Goal: Task Accomplishment & Management: Manage account settings

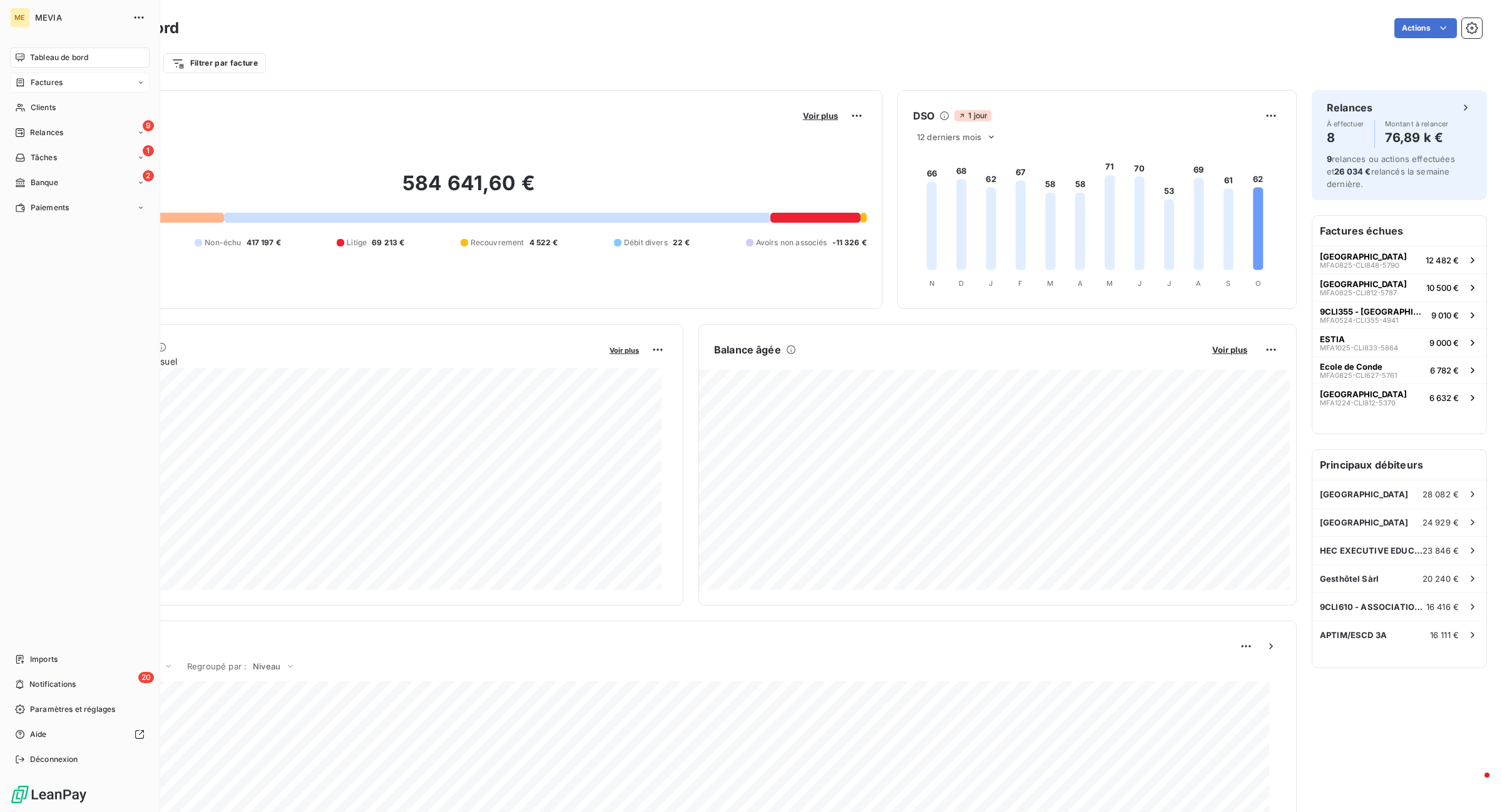
click at [31, 86] on span "Factures" at bounding box center [46, 83] width 32 height 12
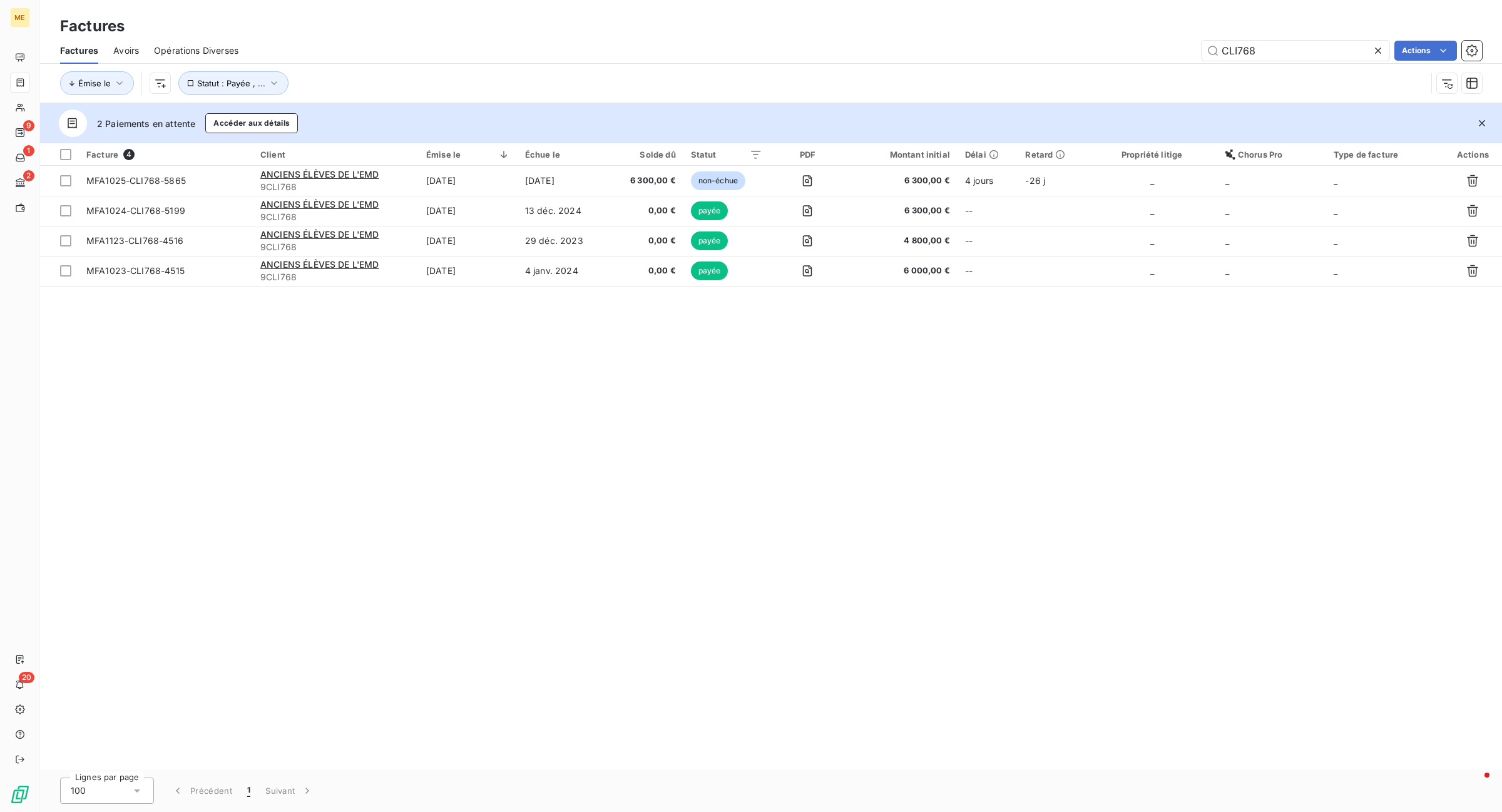
drag, startPoint x: 1262, startPoint y: 57, endPoint x: 941, endPoint y: 29, distance: 322.2
click at [941, 29] on div "Factures Factures Avoirs Opérations Diverses CLI768 Actions Émise le Statut : P…" at bounding box center [770, 51] width 1462 height 104
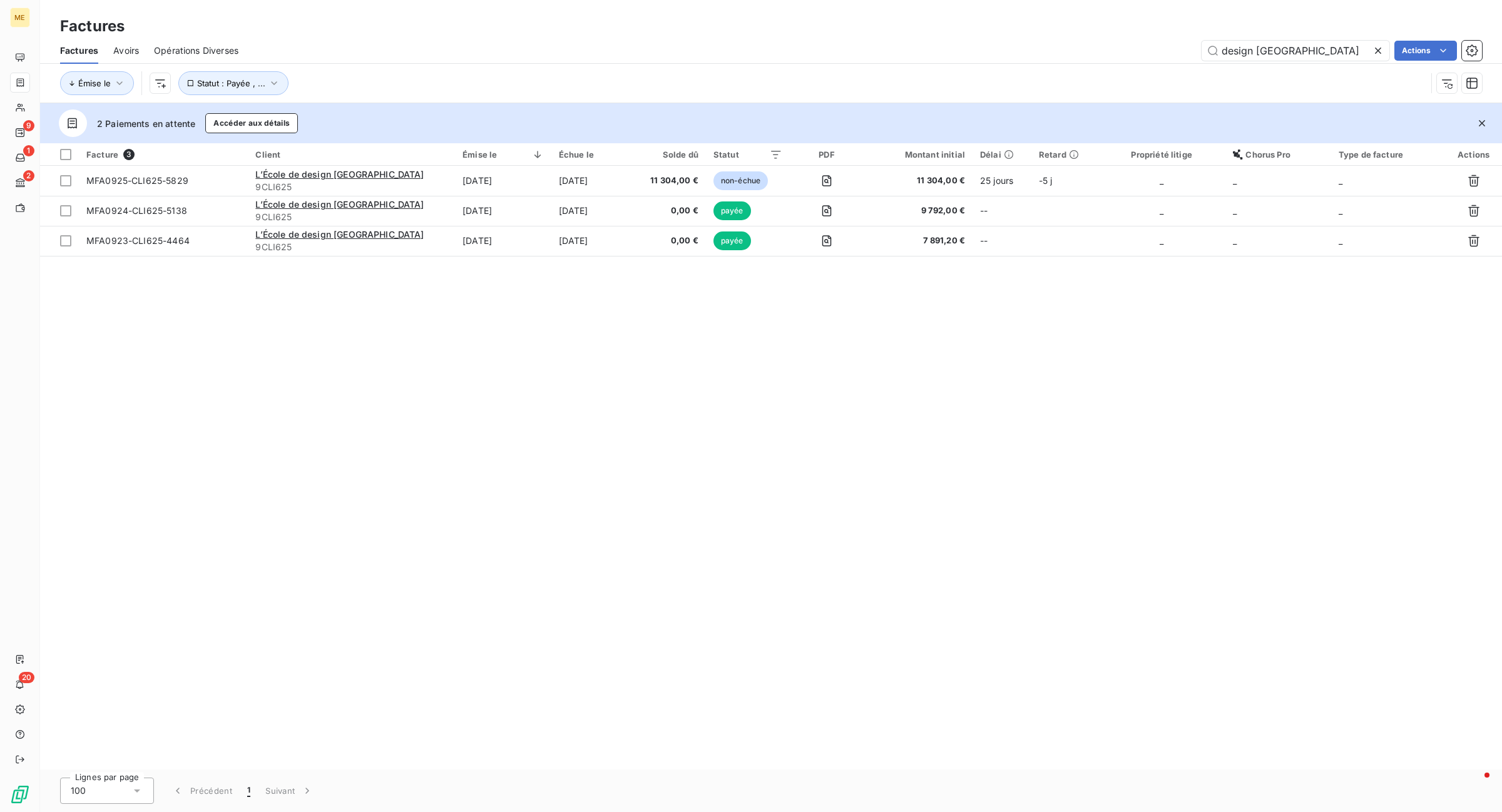
type input "design [GEOGRAPHIC_DATA]"
click at [496, 163] on th "Émise le" at bounding box center [503, 154] width 97 height 22
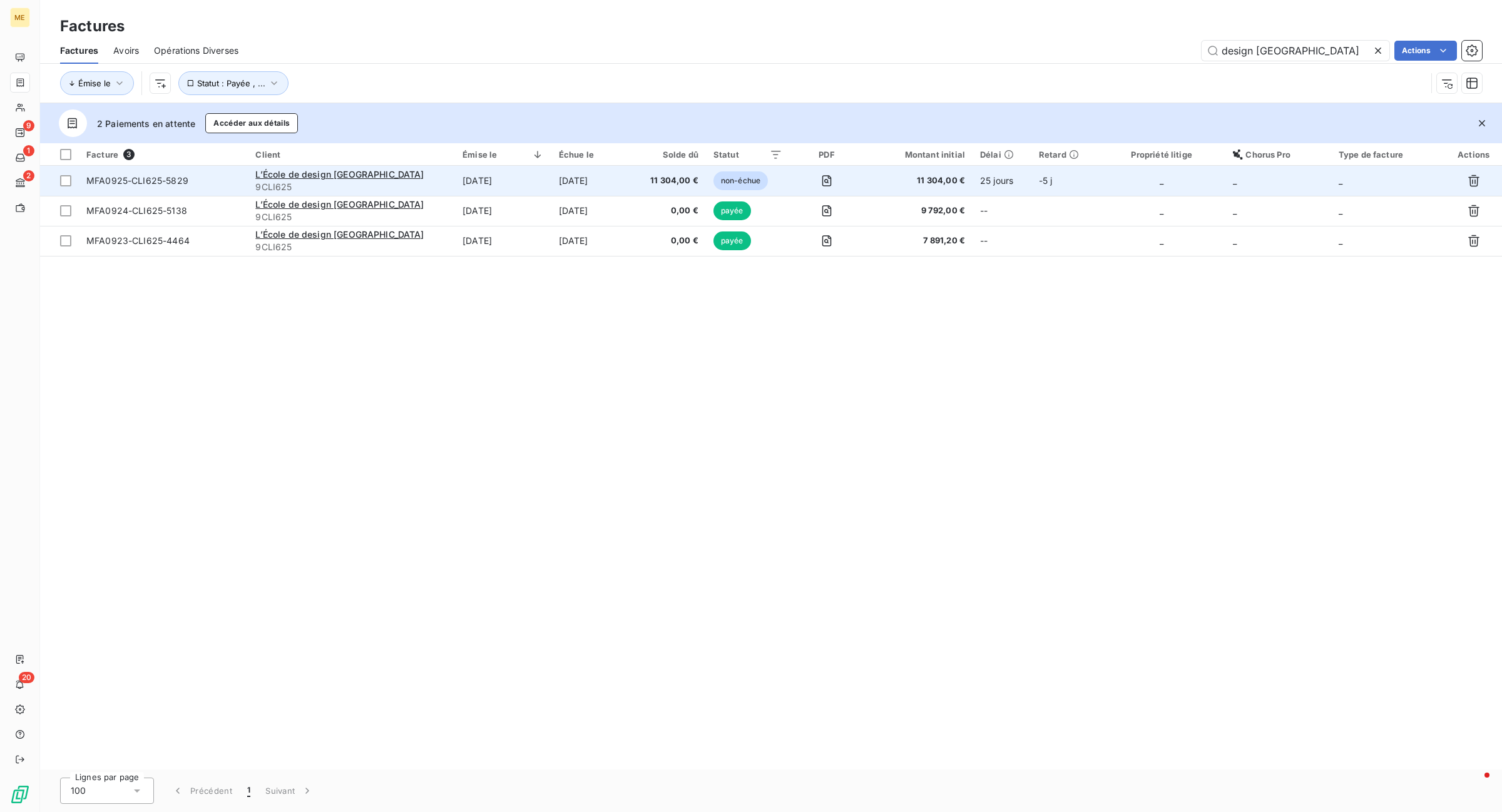
click at [496, 183] on td "[DATE]" at bounding box center [503, 180] width 97 height 30
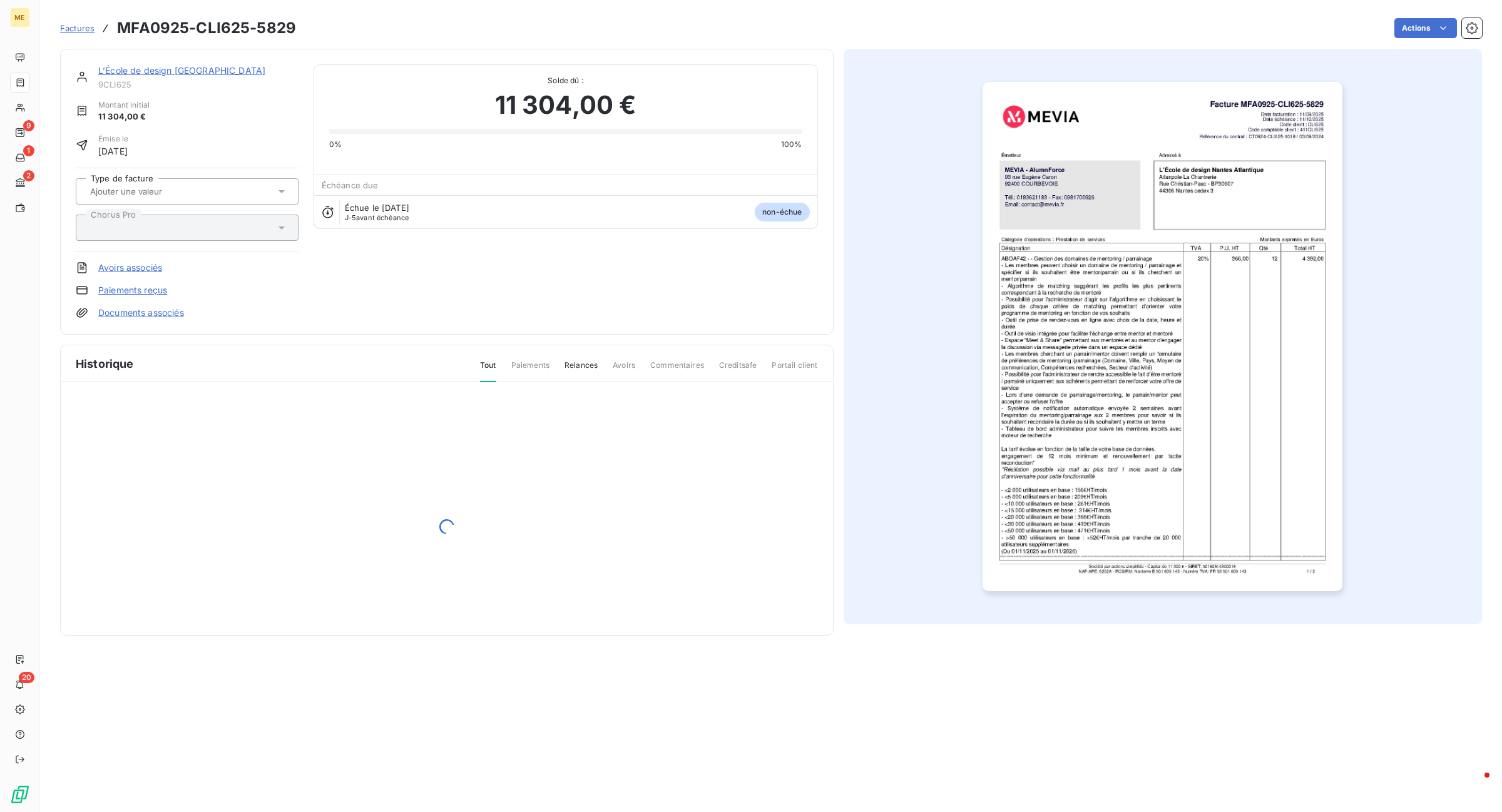
click at [220, 76] on div "L’École de design [GEOGRAPHIC_DATA]" at bounding box center [198, 71] width 200 height 13
click at [223, 70] on link "L’École de design [GEOGRAPHIC_DATA]" at bounding box center [182, 70] width 167 height 11
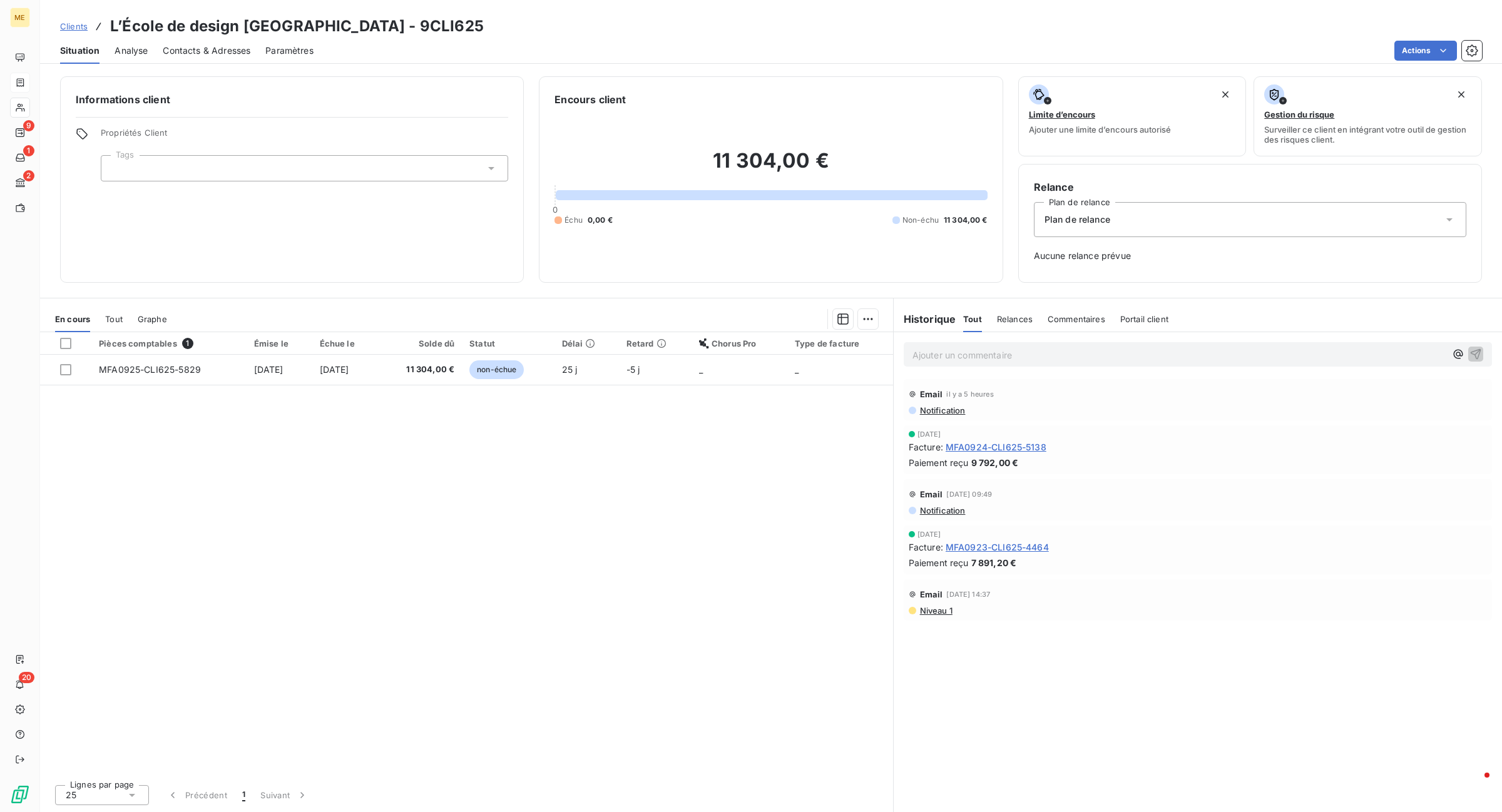
click at [223, 48] on span "Contacts & Adresses" at bounding box center [206, 50] width 88 height 13
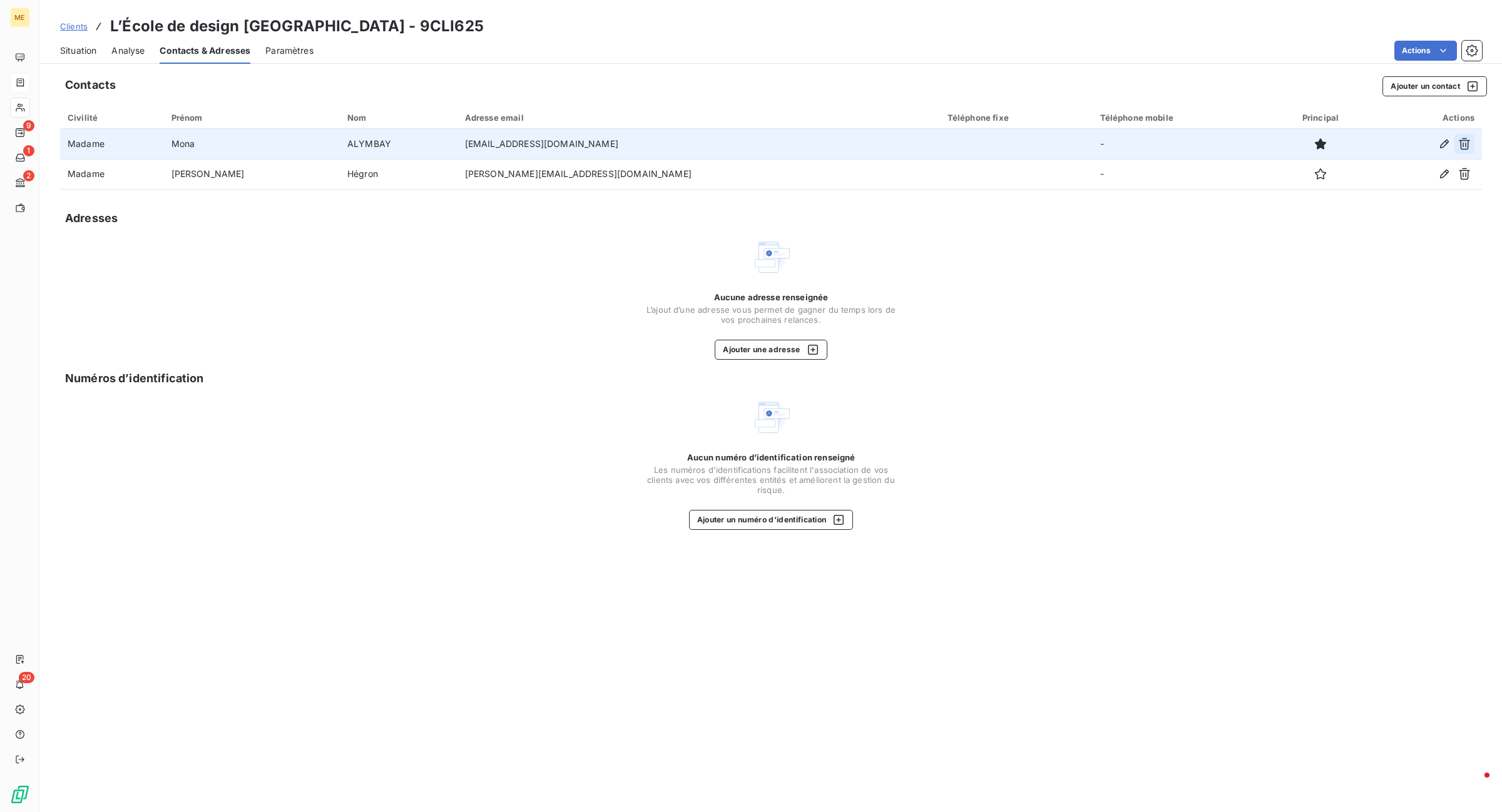
click at [1460, 142] on icon "button" at bounding box center [1464, 144] width 12 height 12
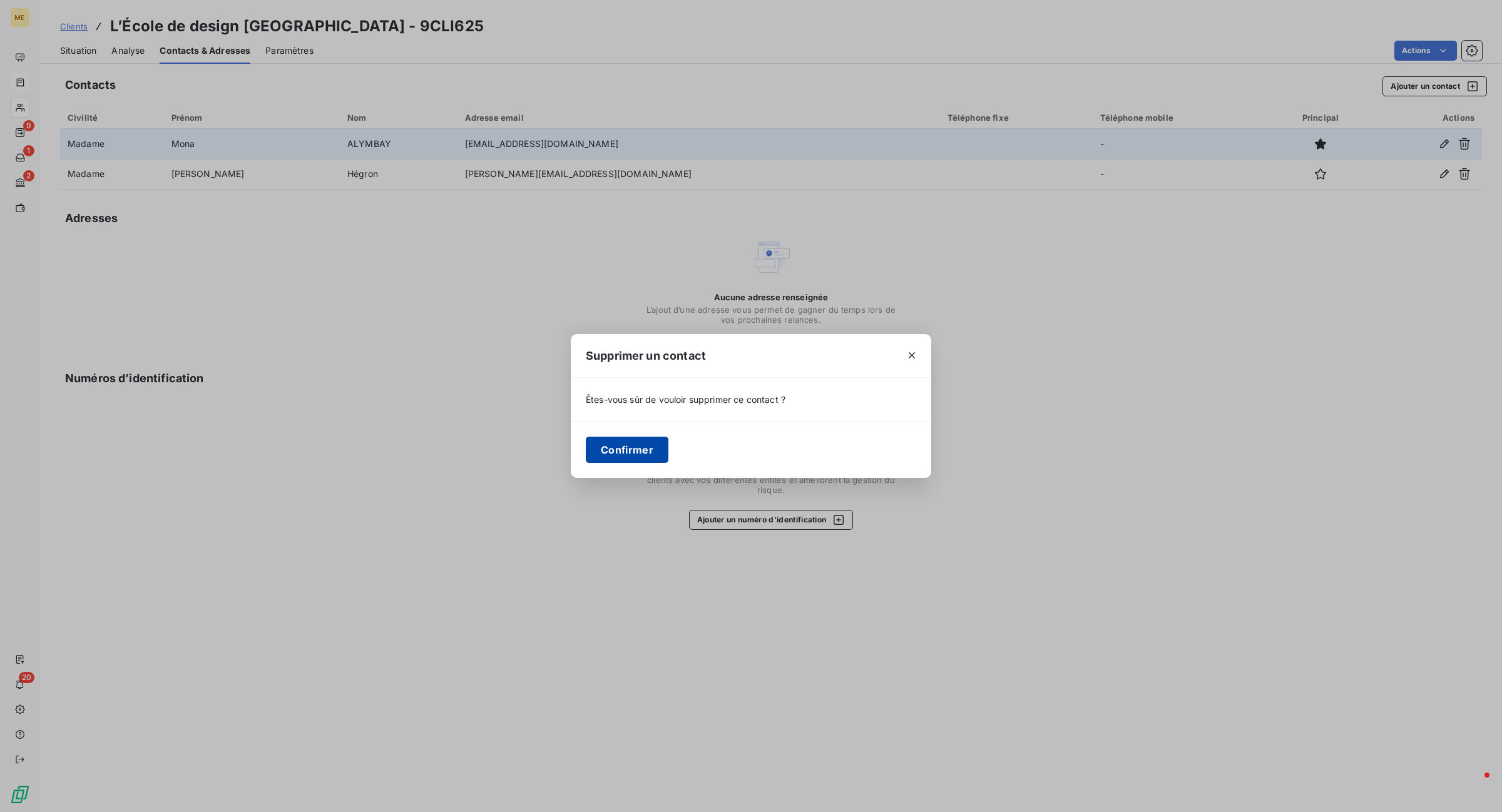
click at [598, 449] on button "Confirmer" at bounding box center [626, 449] width 82 height 26
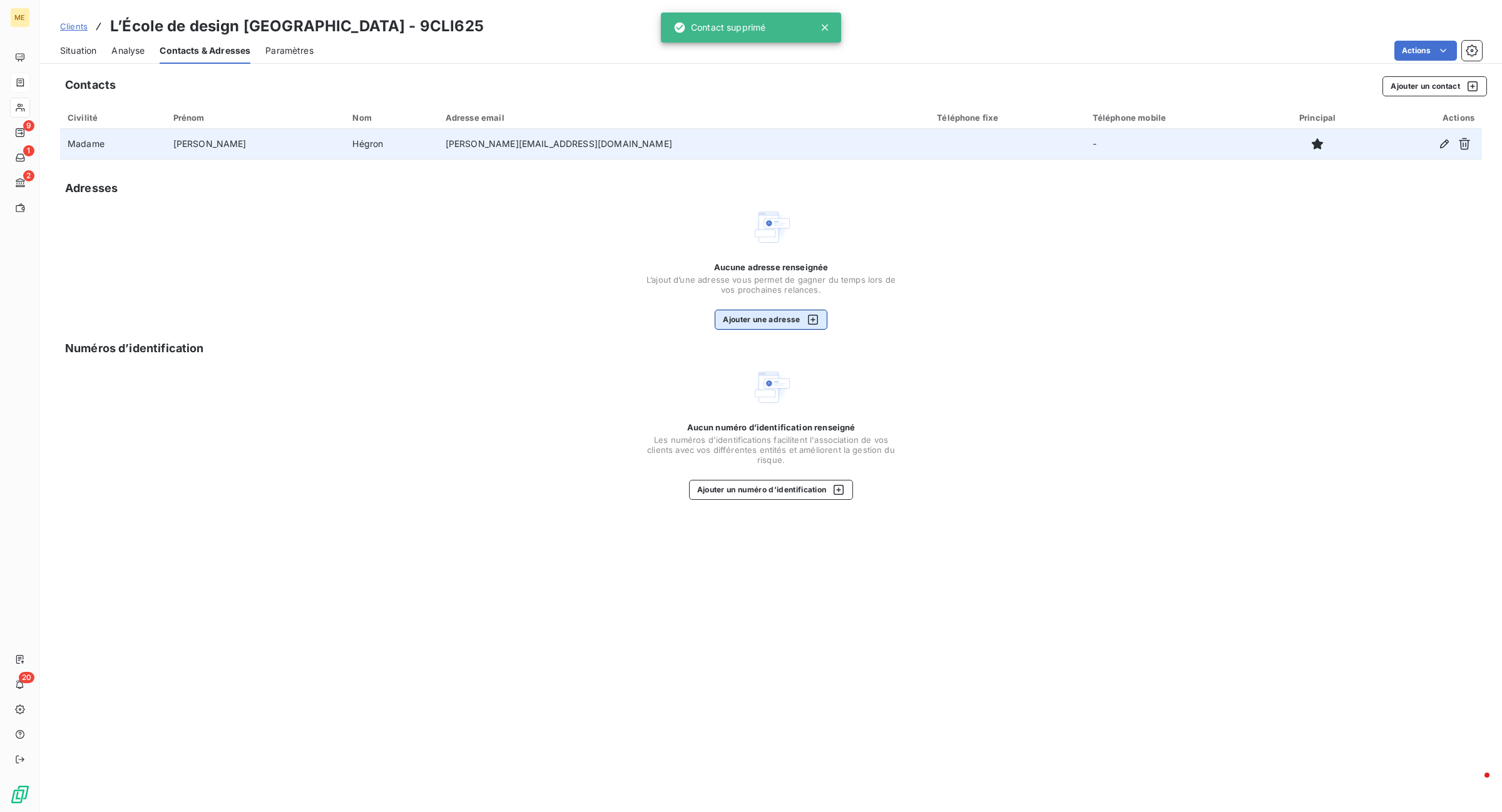
click at [766, 315] on button "Ajouter une adresse" at bounding box center [770, 319] width 112 height 20
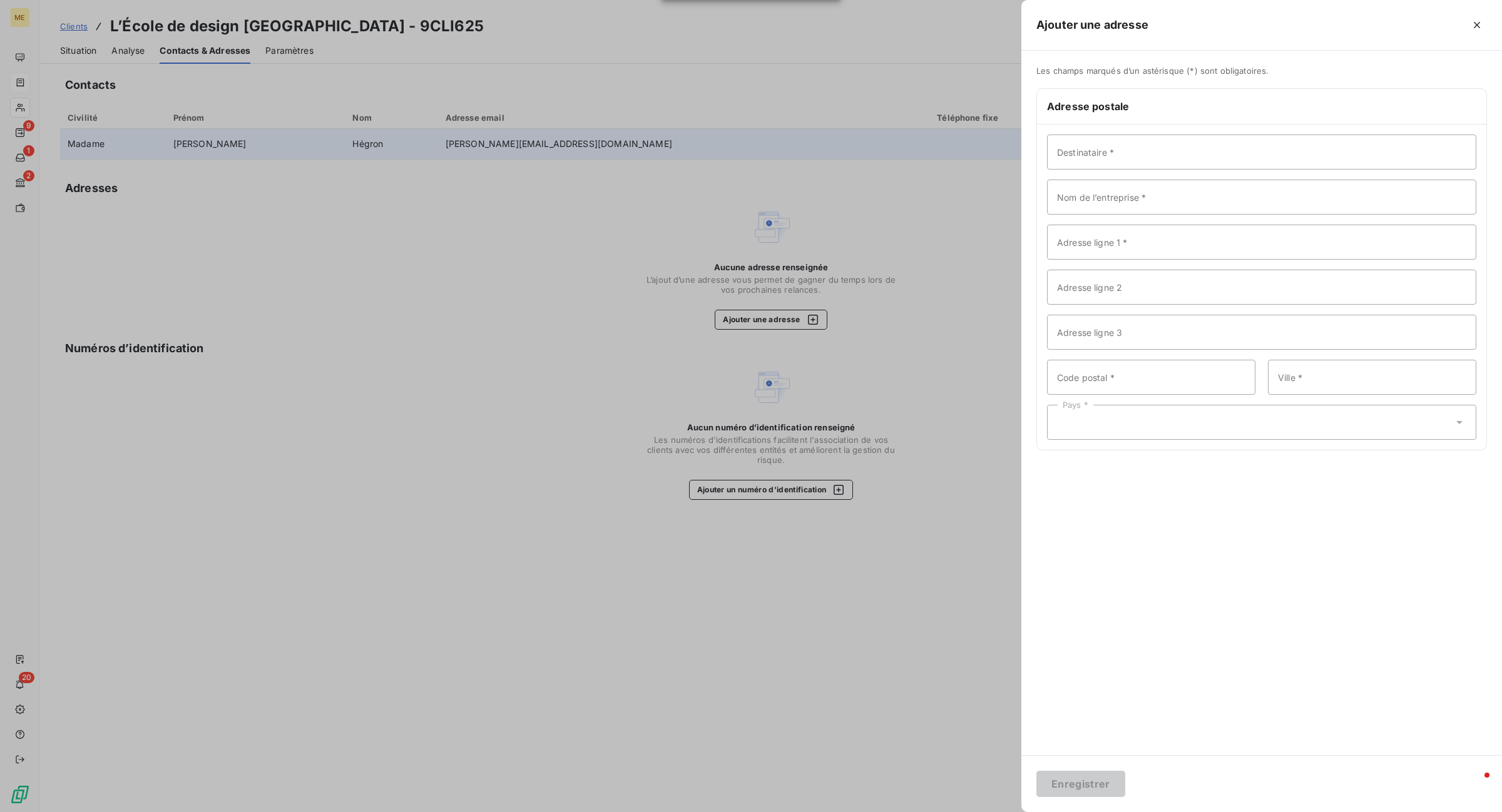
drag, startPoint x: 868, startPoint y: 654, endPoint x: 1124, endPoint y: 185, distance: 534.3
click at [868, 652] on div at bounding box center [751, 406] width 1502 height 812
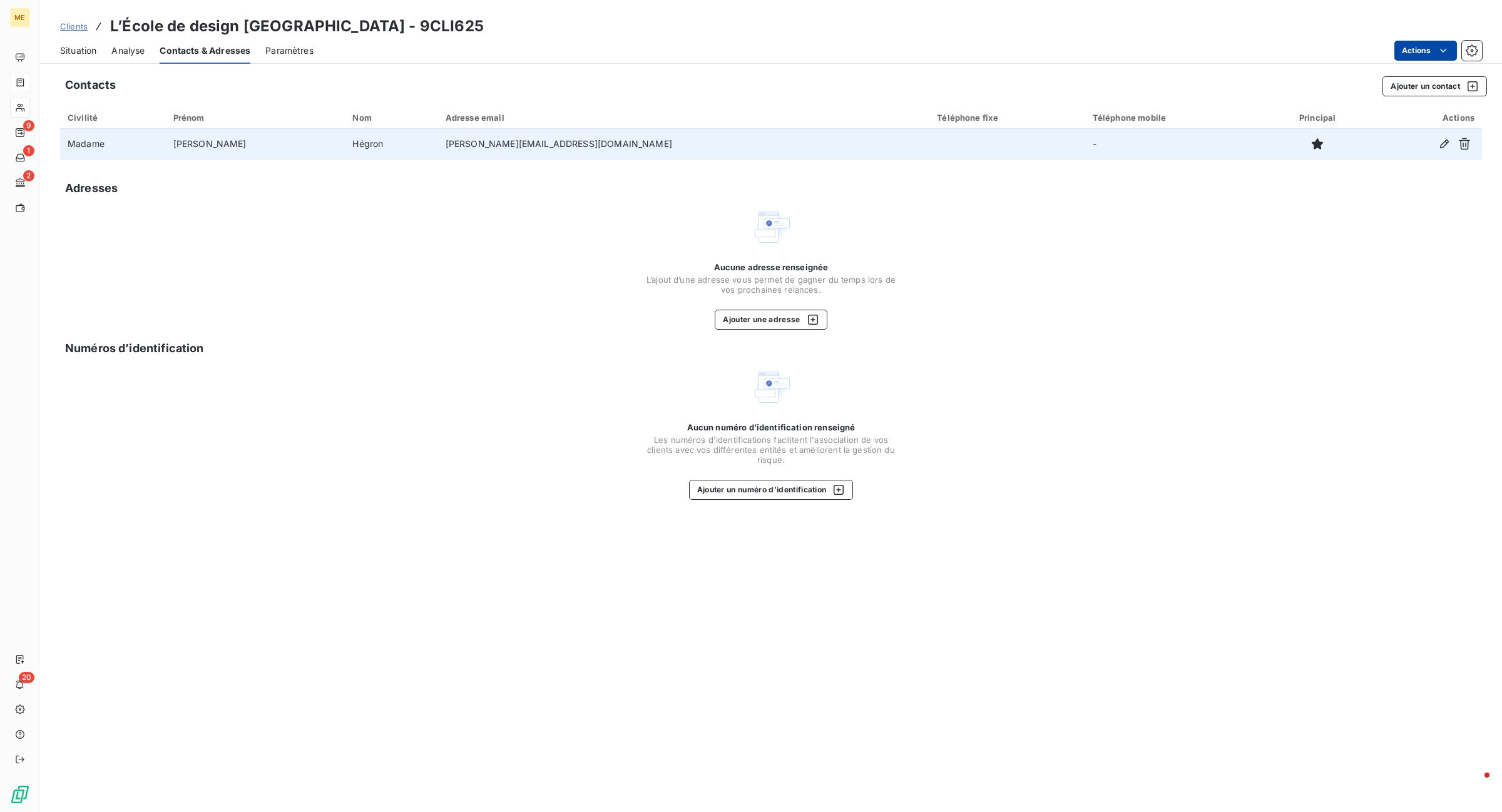
click at [1409, 50] on html "ME 9 1 2 20 Clients L’École de design [GEOGRAPHIC_DATA] - 9CLI625 Situation Ana…" at bounding box center [751, 406] width 1502 height 812
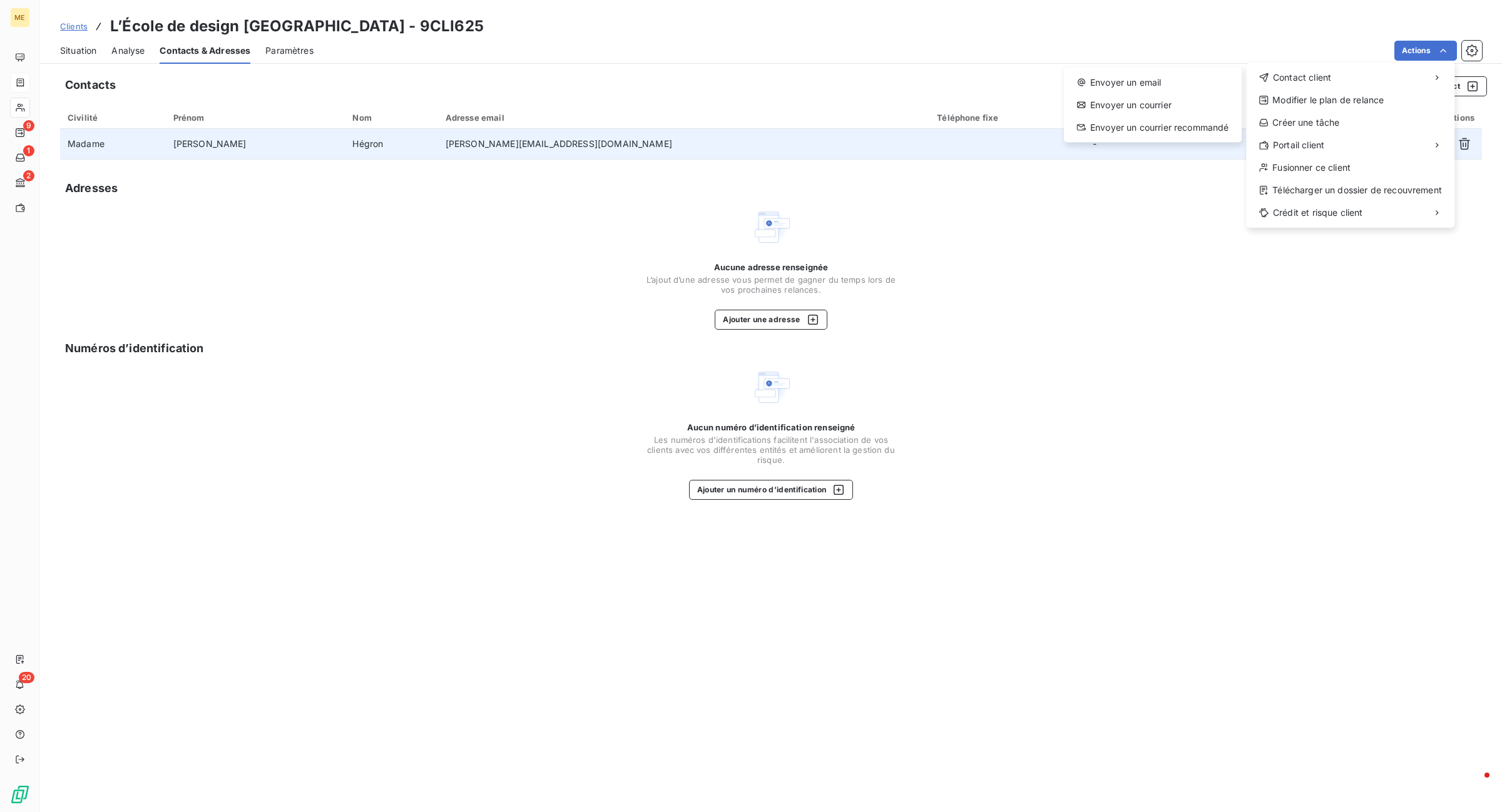
drag, startPoint x: 1052, startPoint y: 347, endPoint x: 1238, endPoint y: 176, distance: 252.7
click at [1059, 345] on html "ME 9 1 2 20 Clients L’École de design Nantes Atlantique - 9CLI625 Situation Ana…" at bounding box center [751, 406] width 1502 height 812
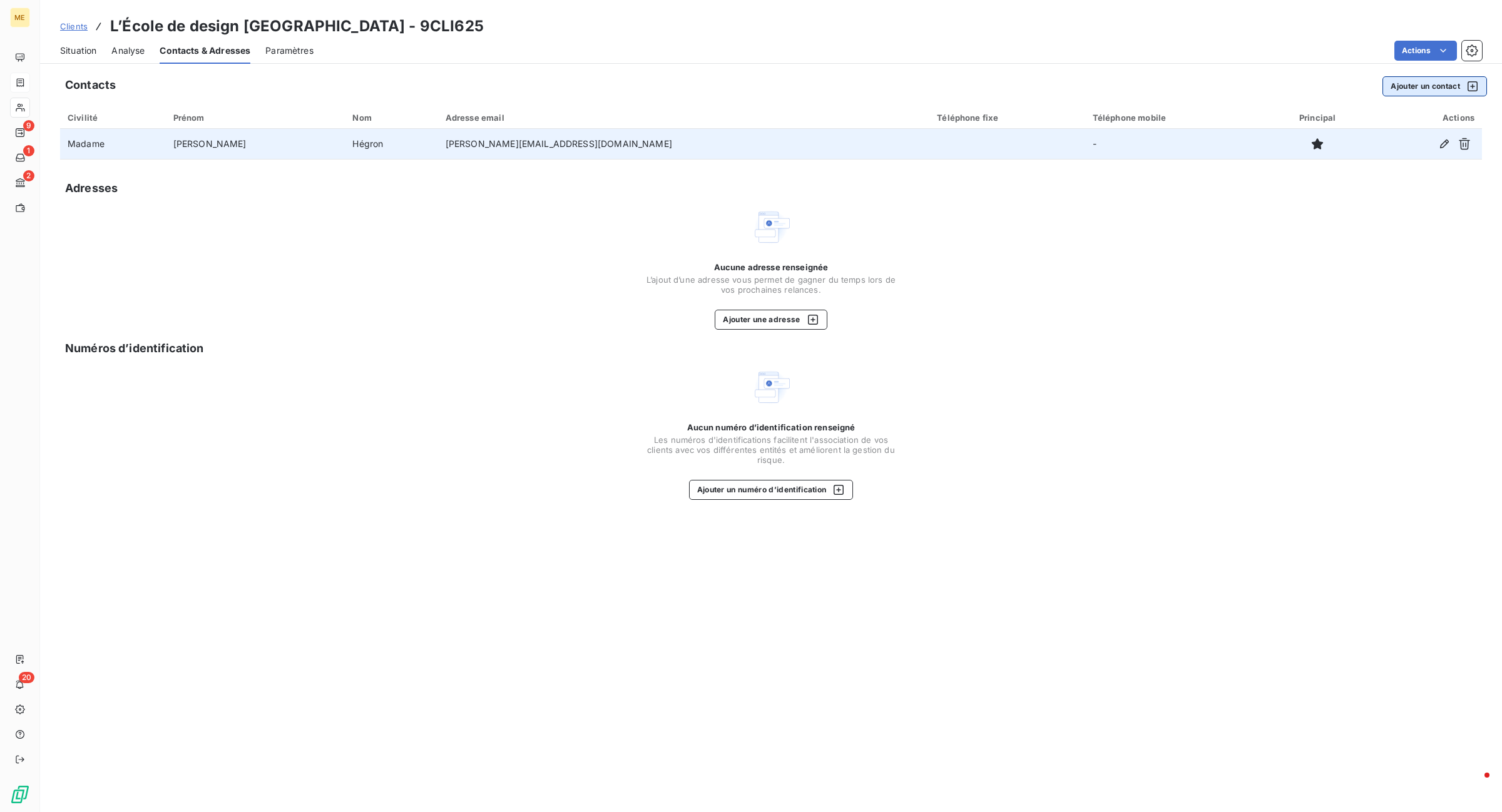
click at [1432, 77] on button "Ajouter un contact" at bounding box center [1434, 86] width 105 height 20
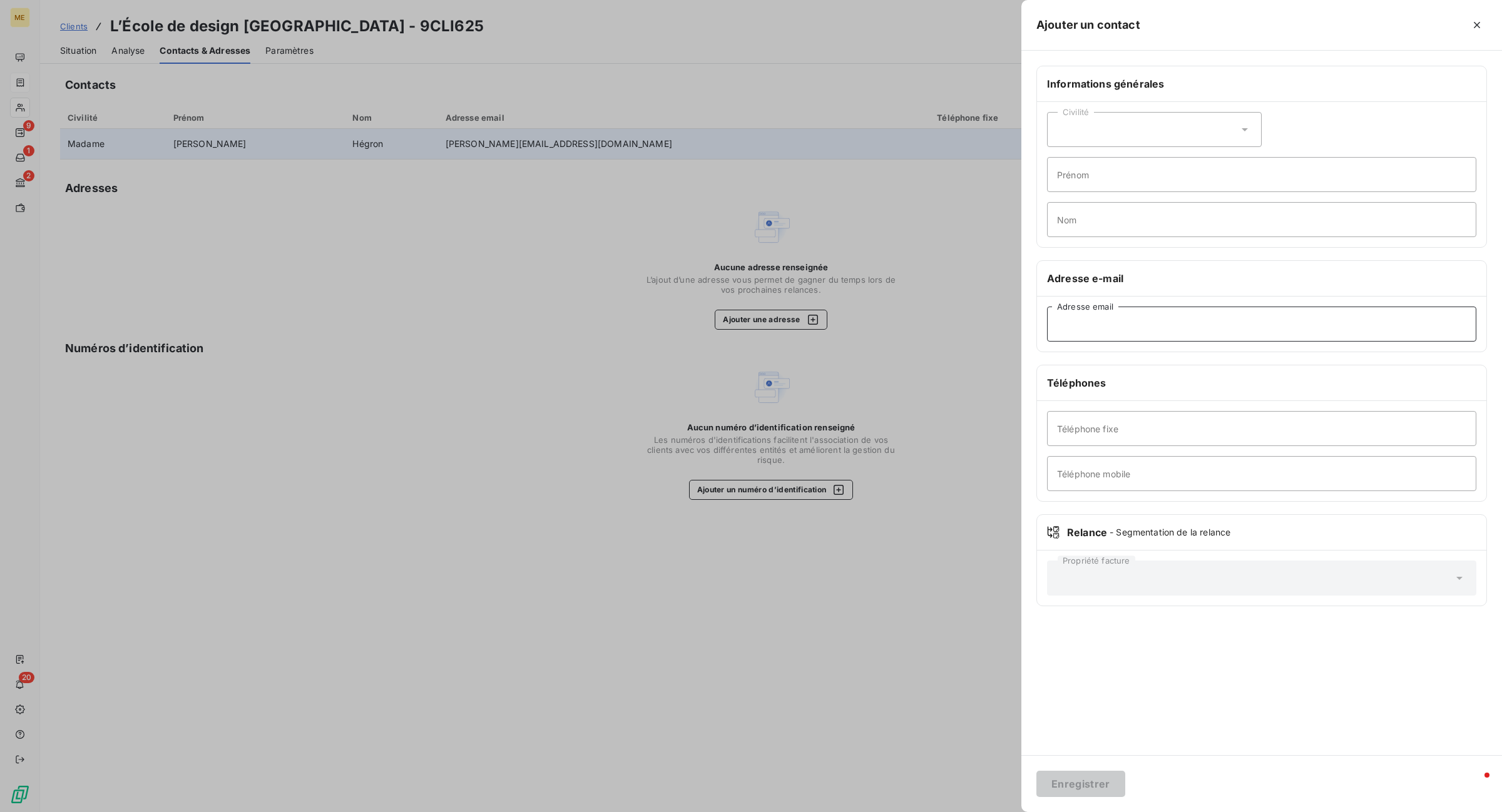
click at [1149, 330] on input "Adresse email" at bounding box center [1262, 324] width 430 height 35
click at [1143, 313] on input "Adresse email" at bounding box center [1262, 324] width 430 height 35
paste input "[EMAIL_ADDRESS][DOMAIN_NAME]"
type input "[EMAIL_ADDRESS][DOMAIN_NAME]"
click at [1085, 782] on button "Enregistrer" at bounding box center [1081, 784] width 89 height 26
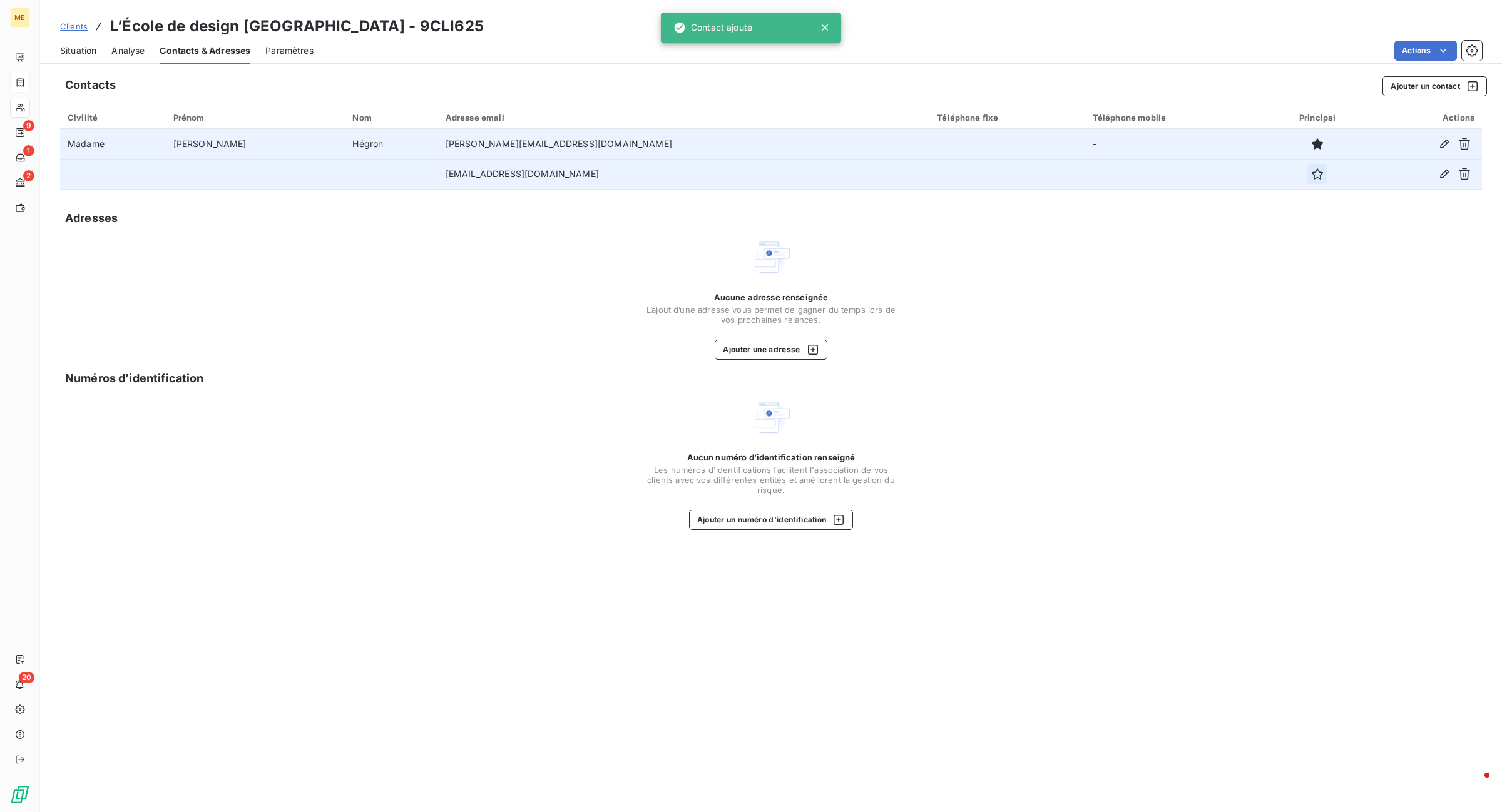
click at [1307, 175] on button "button" at bounding box center [1317, 173] width 20 height 20
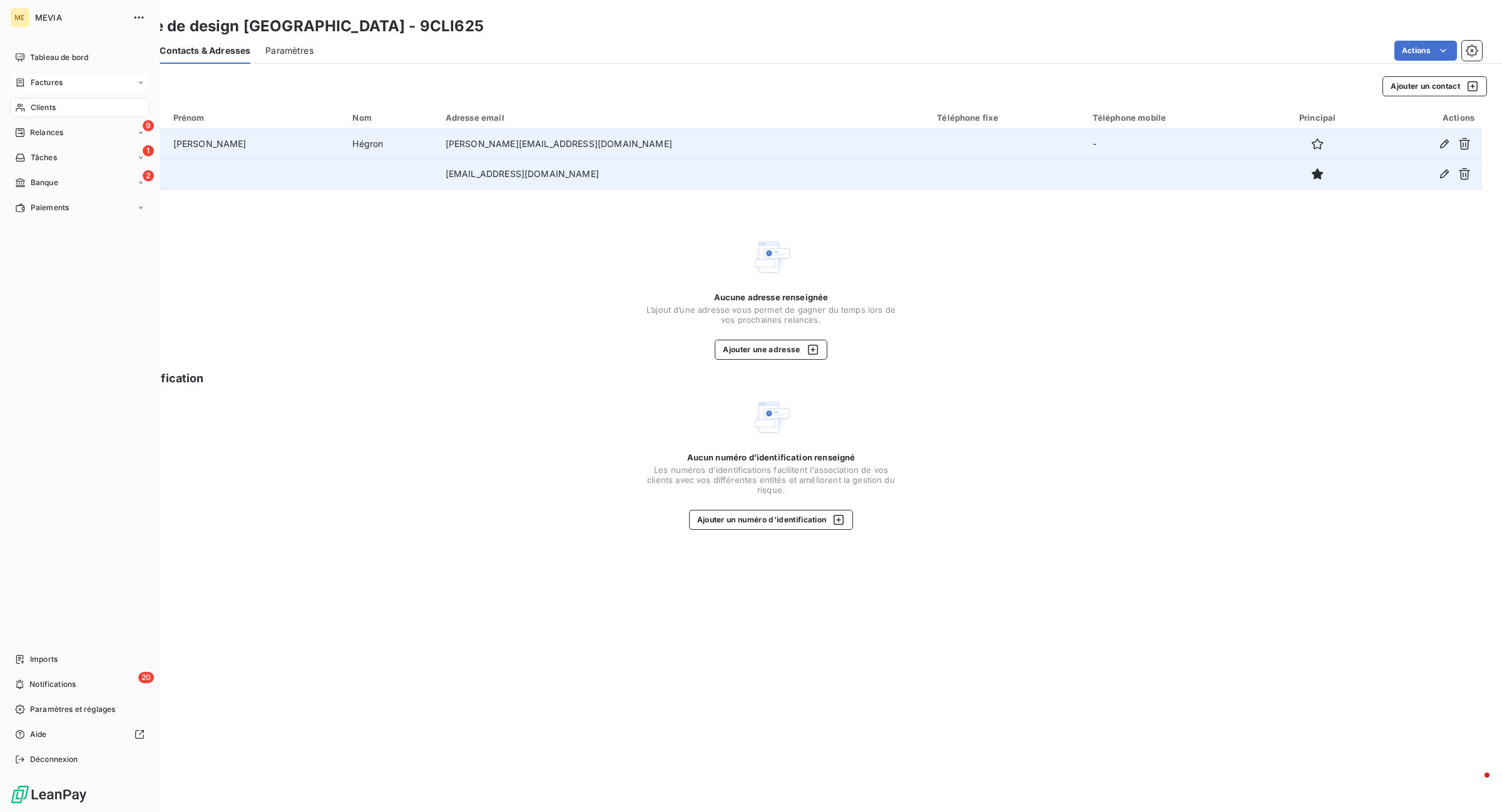
drag, startPoint x: 26, startPoint y: 133, endPoint x: 69, endPoint y: 98, distance: 55.4
click at [27, 133] on div "Relances" at bounding box center [40, 133] width 48 height 12
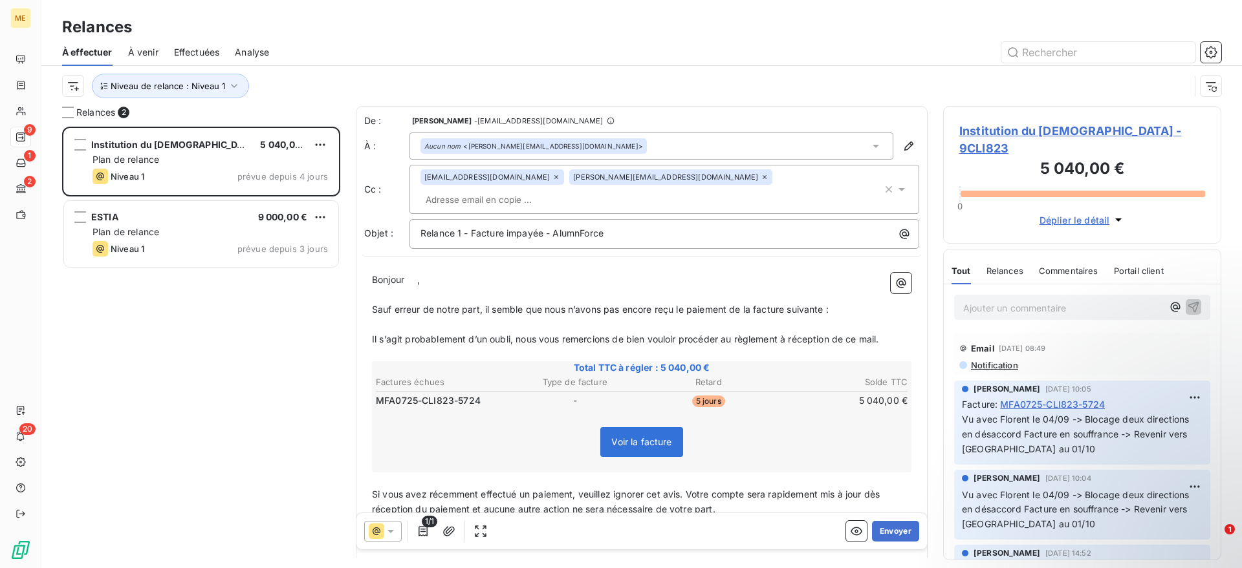
scroll to position [429, 266]
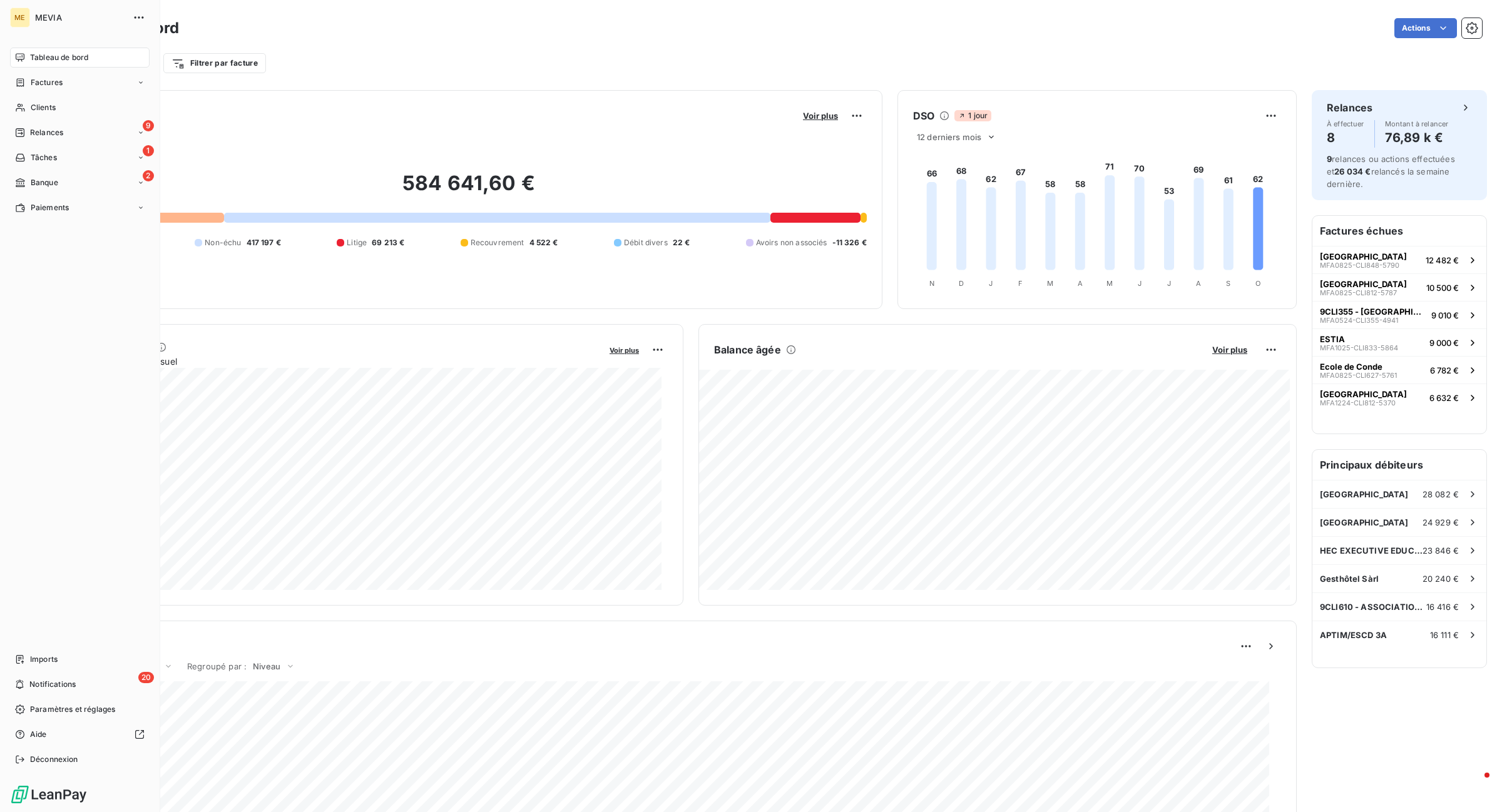
click at [16, 94] on nav "Tableau de bord Factures Clients 9 Relances 1 Tâches 2 Banque Paiements" at bounding box center [79, 133] width 139 height 170
click at [25, 81] on icon at bounding box center [20, 82] width 11 height 10
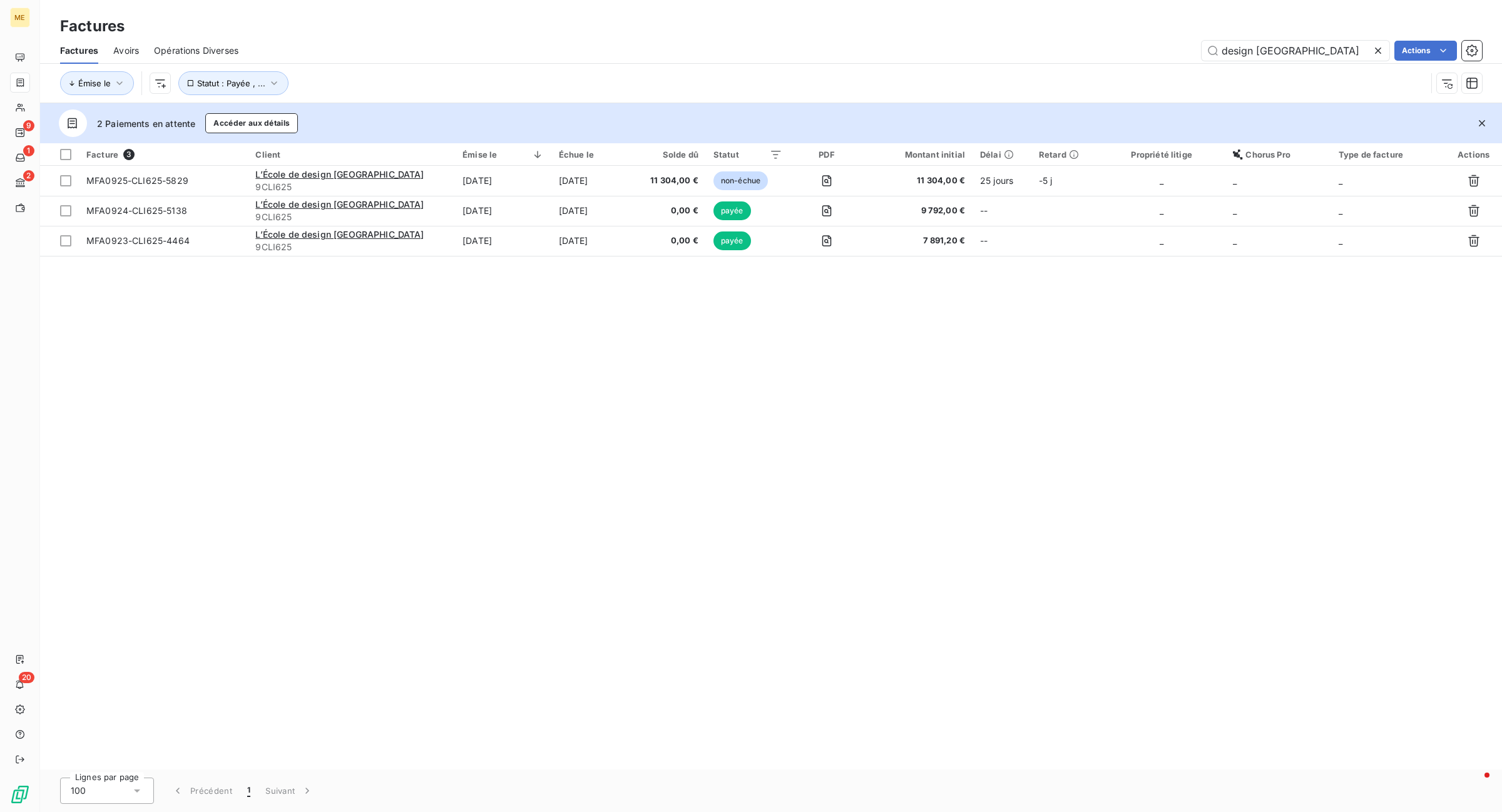
drag, startPoint x: 1350, startPoint y: 50, endPoint x: 736, endPoint y: 2, distance: 615.9
click at [736, 4] on div "Factures Factures Avoirs Opérations Diverses design nantes Actions Émise le Sta…" at bounding box center [770, 51] width 1462 height 104
type input "icn"
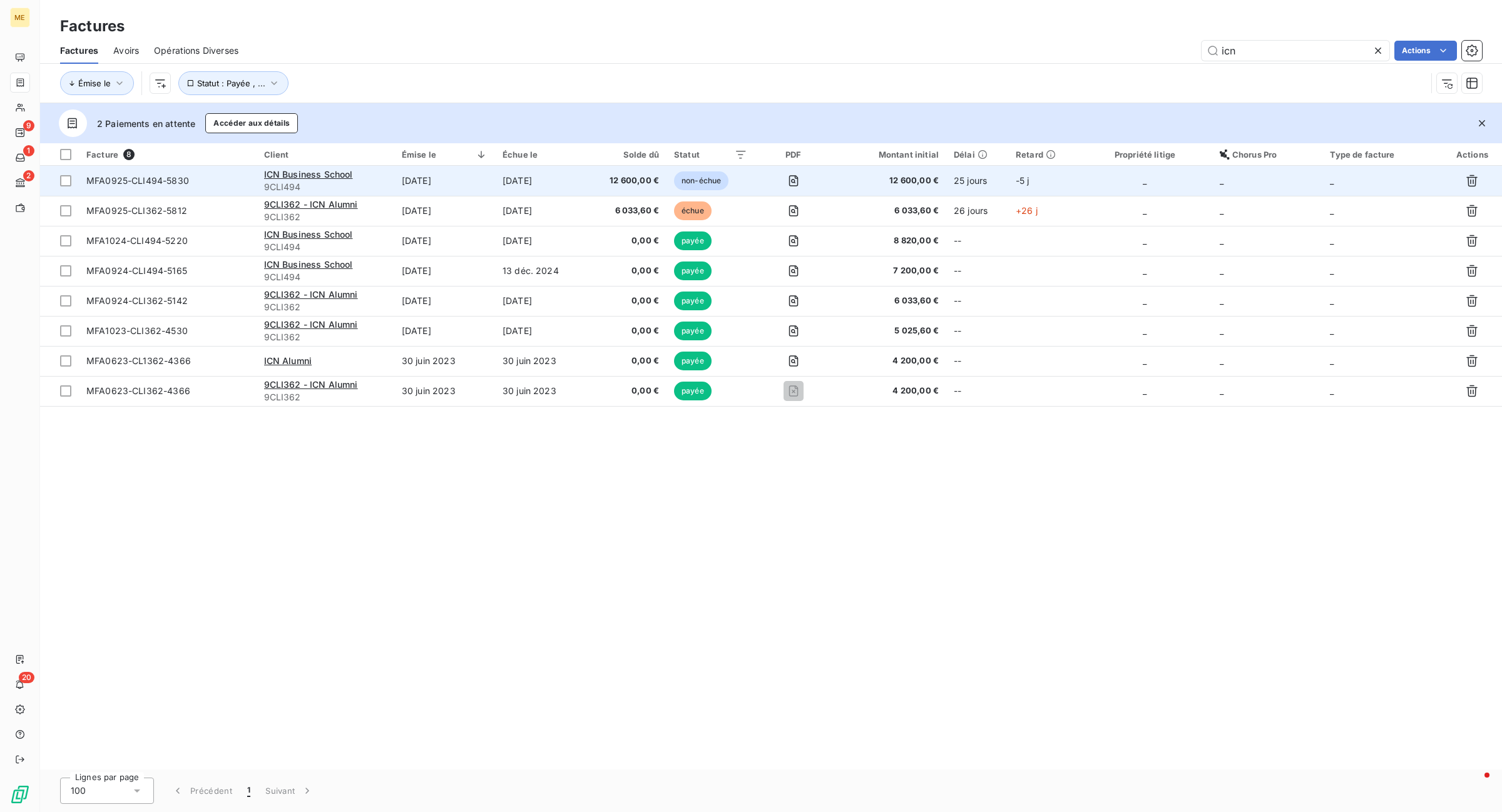
click at [515, 173] on td "11 oct. 2025" at bounding box center [540, 180] width 90 height 30
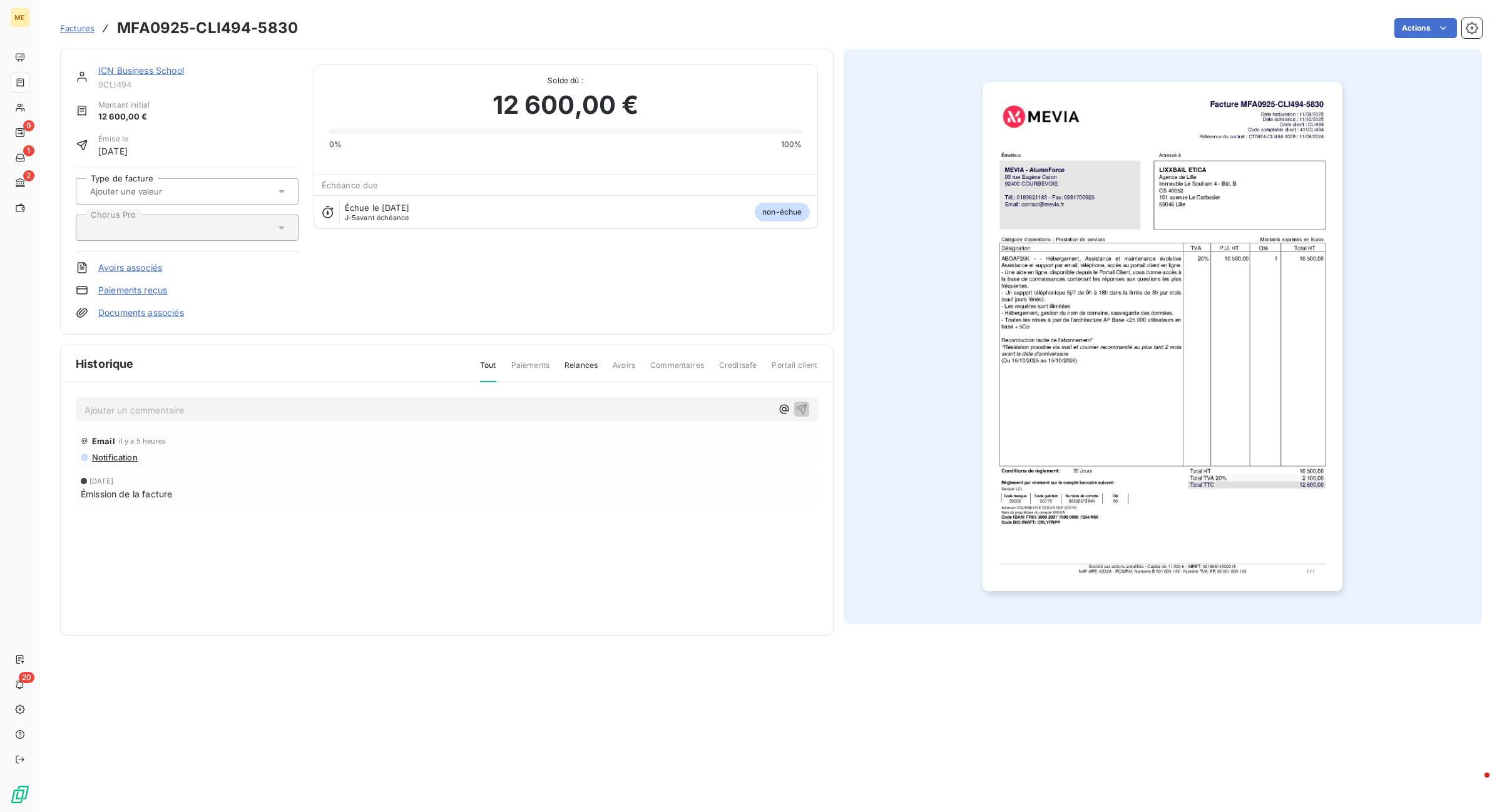
click at [249, 411] on p "Ajouter un commentaire ﻿" at bounding box center [428, 410] width 687 height 15
click at [1402, 39] on div "Factures MFA0925-CLI494-5830 Actions" at bounding box center [770, 28] width 1422 height 26
click at [1423, 20] on html "ME 9 1 2 20 Factures MFA0925-CLI494-5830 Actions ICN Business School 9CLI494 Mo…" at bounding box center [751, 406] width 1502 height 812
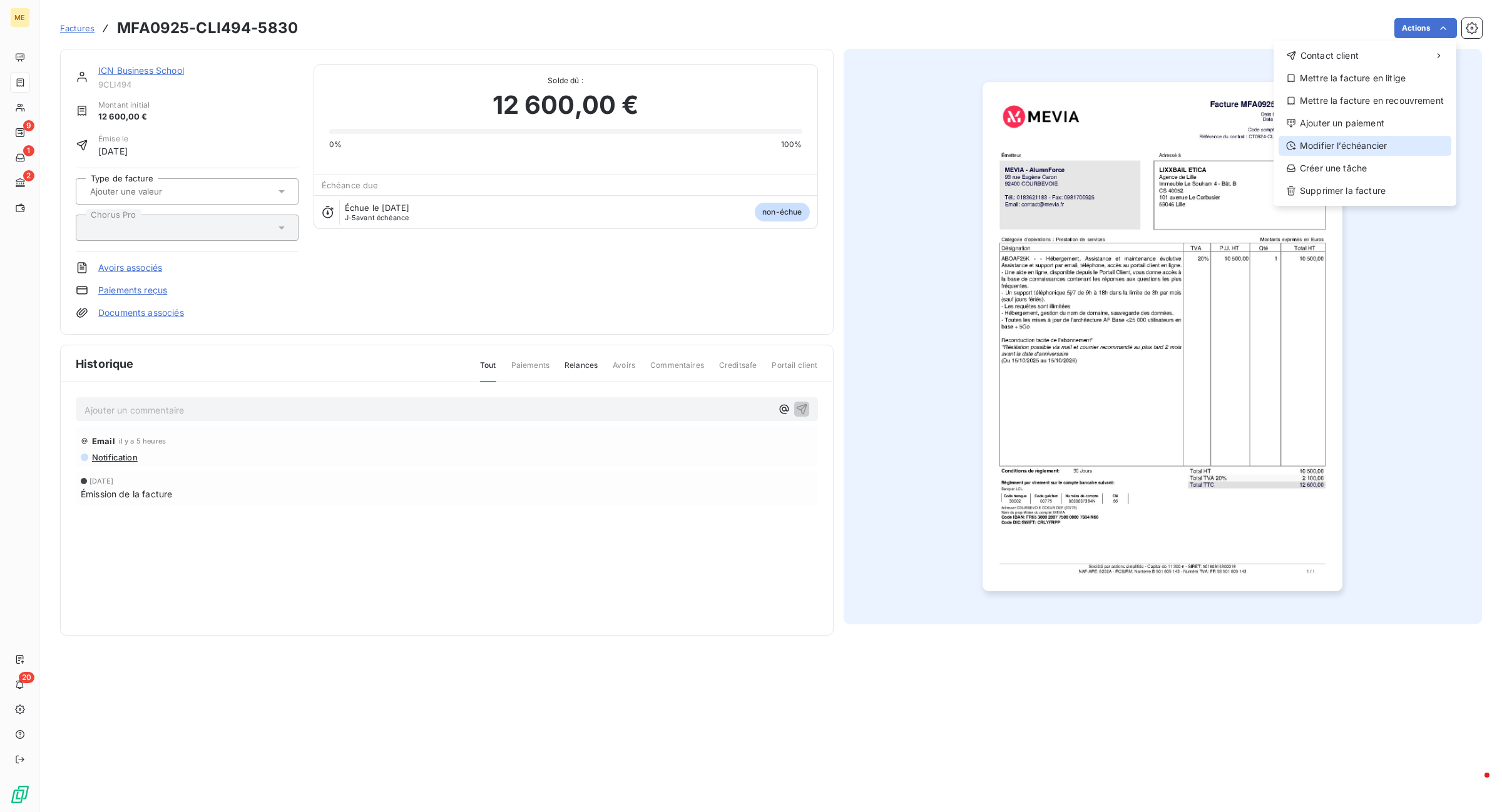
click at [1340, 148] on div "Modifier l’échéancier" at bounding box center [1365, 145] width 172 height 20
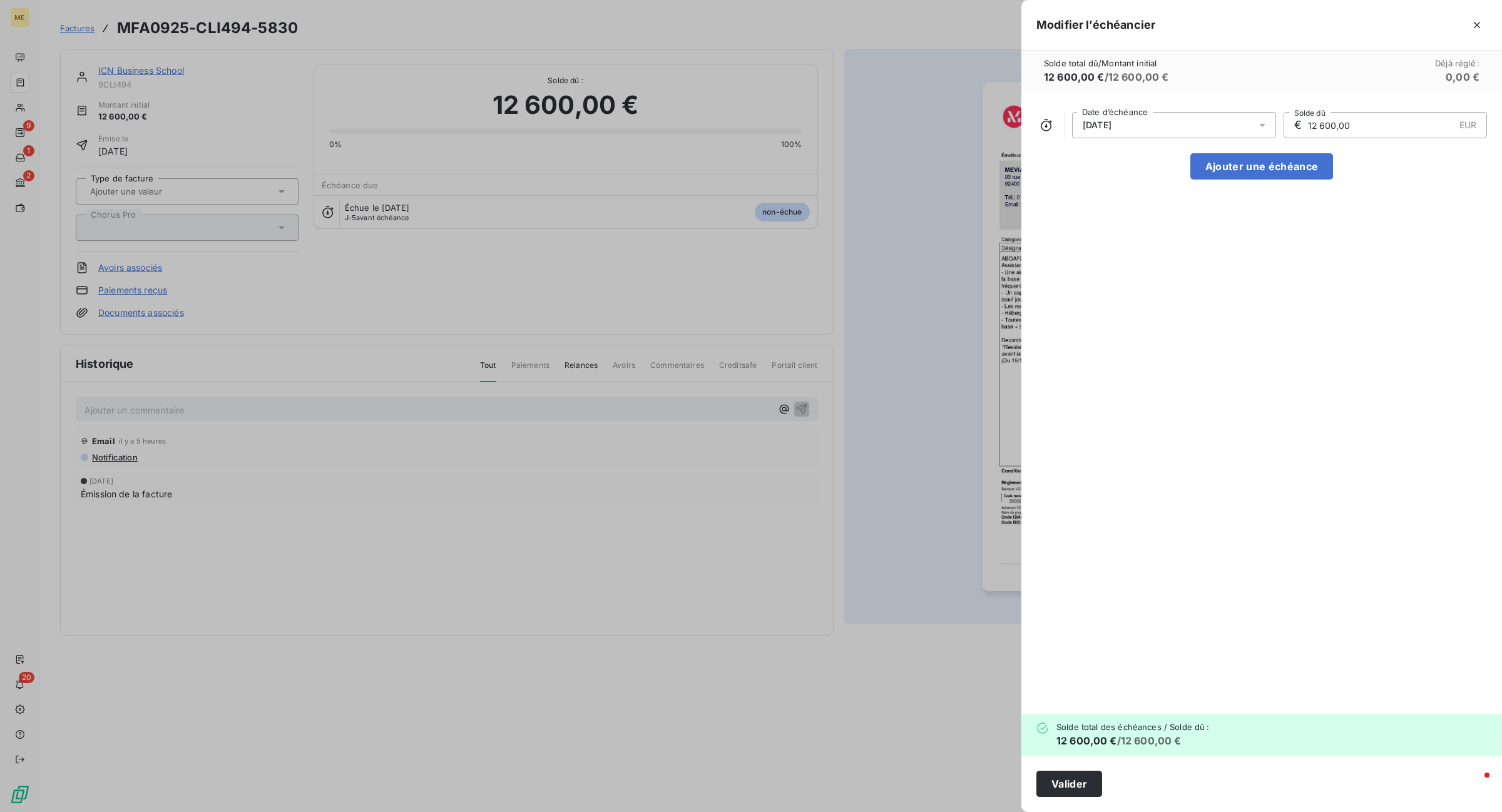
click at [1173, 121] on div "11/10/2025" at bounding box center [1174, 125] width 204 height 26
click at [1193, 330] on button "31" at bounding box center [1199, 325] width 25 height 25
drag, startPoint x: 1320, startPoint y: 213, endPoint x: 1370, endPoint y: 456, distance: 248.1
click at [1324, 215] on div "31/10/2025 Date d’échéance € 12 600,00 EUR Solde dû Ajouter une échéance" at bounding box center [1261, 403] width 481 height 622
click at [1080, 783] on button "Valider" at bounding box center [1069, 784] width 66 height 26
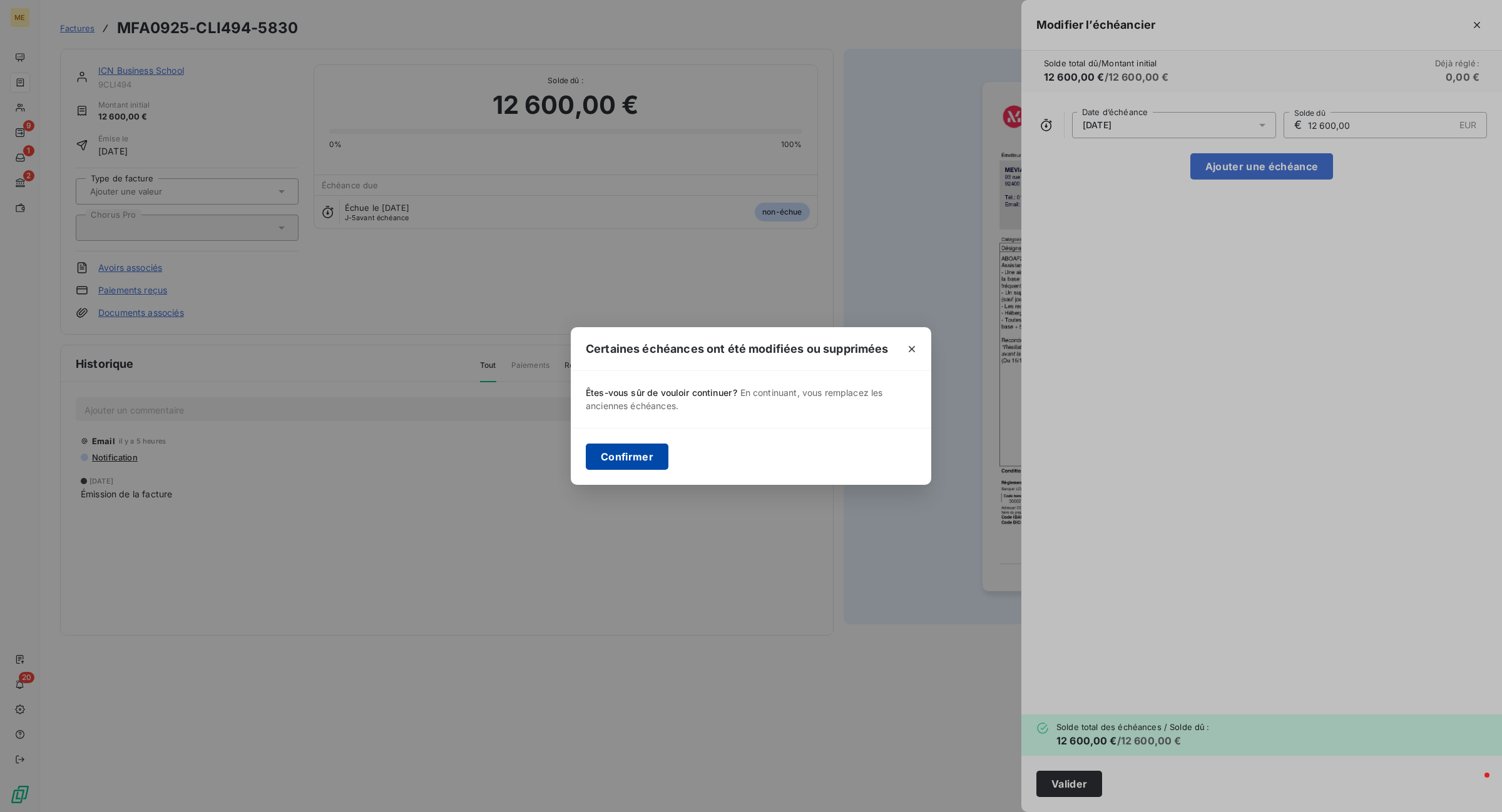
click at [605, 452] on button "Confirmer" at bounding box center [626, 456] width 82 height 26
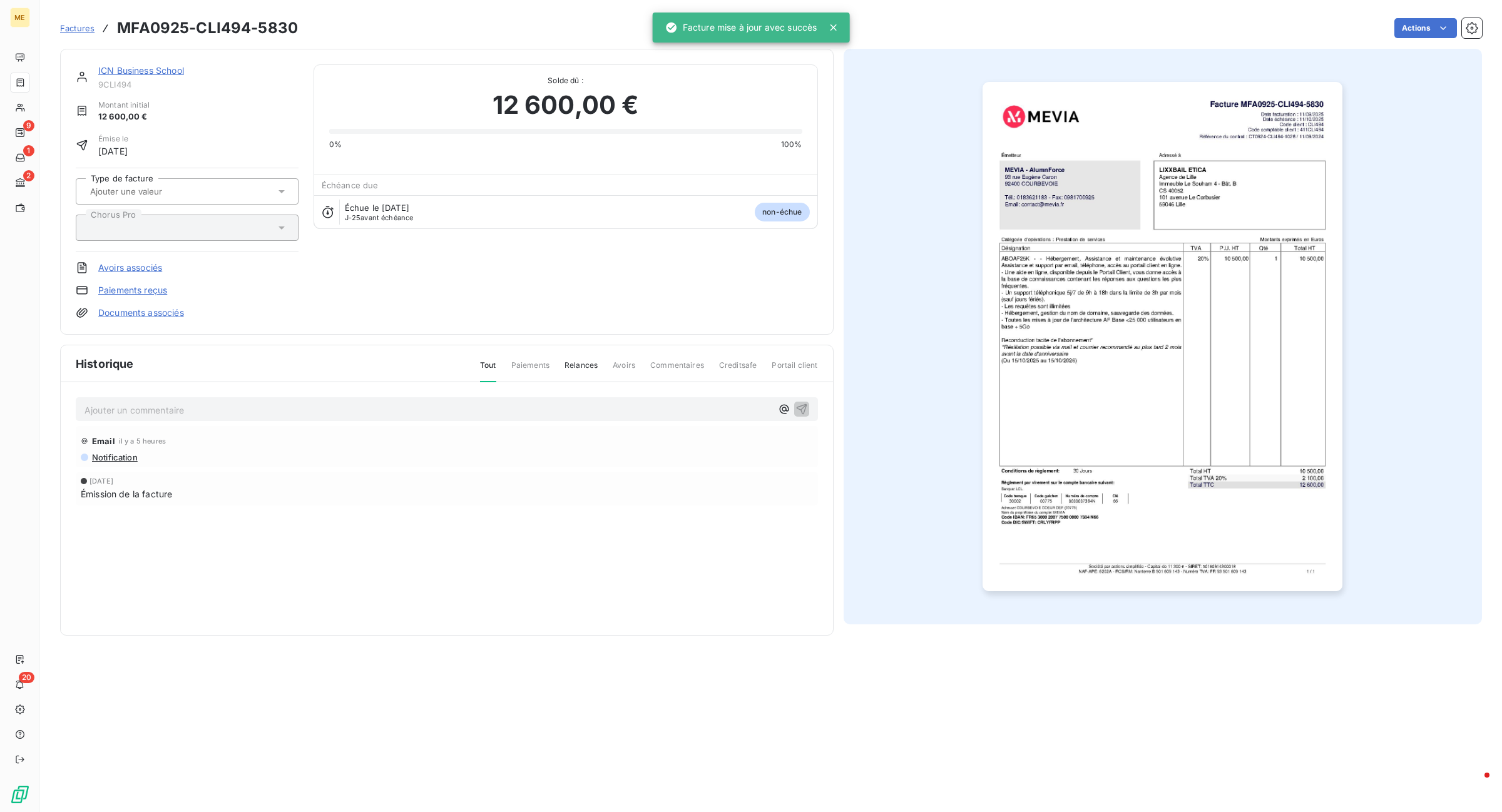
click at [318, 504] on div "11 sept. 2025 Émission de la facture" at bounding box center [446, 489] width 742 height 33
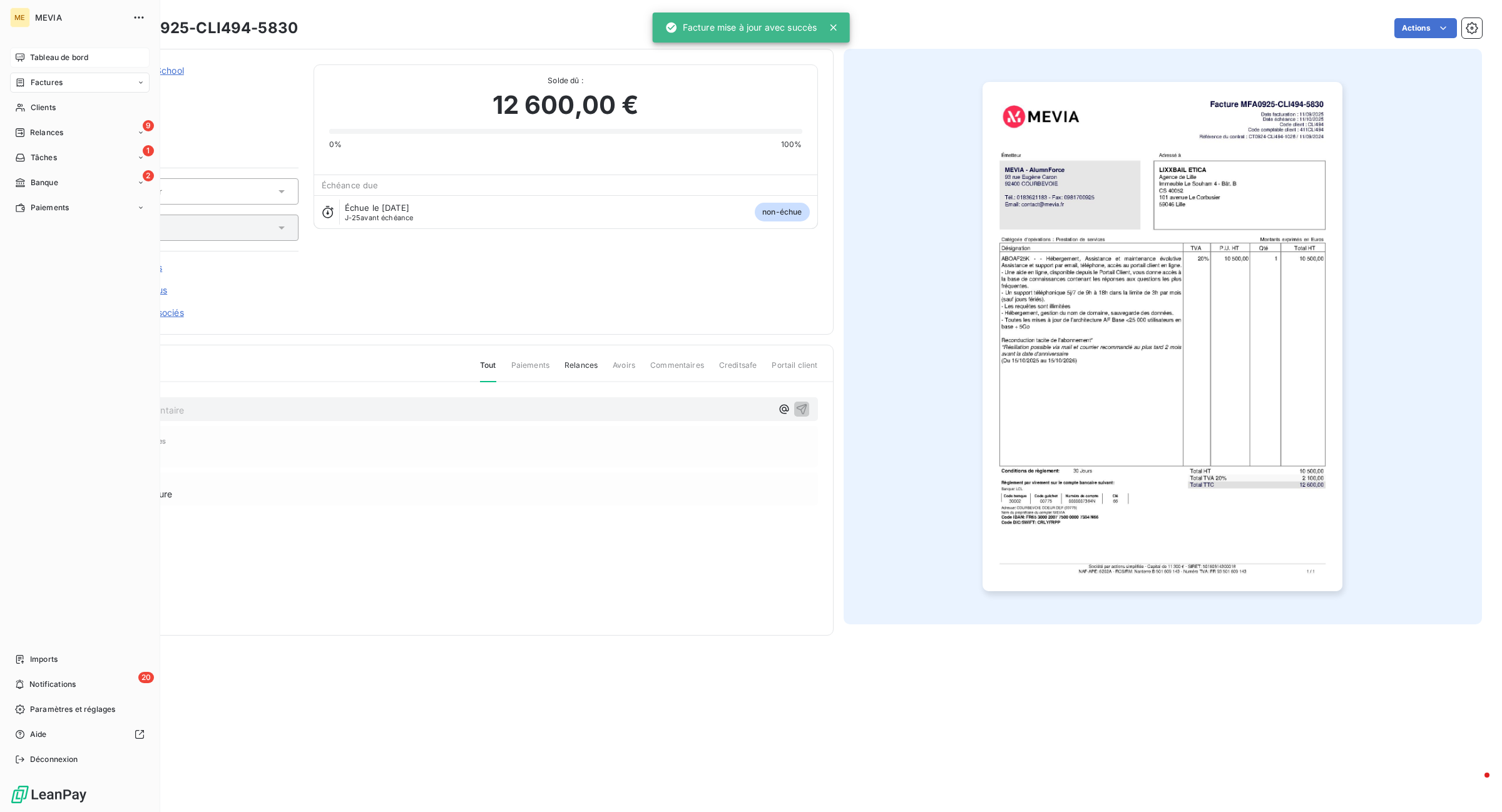
click at [39, 48] on div "Tableau de bord" at bounding box center [79, 57] width 139 height 20
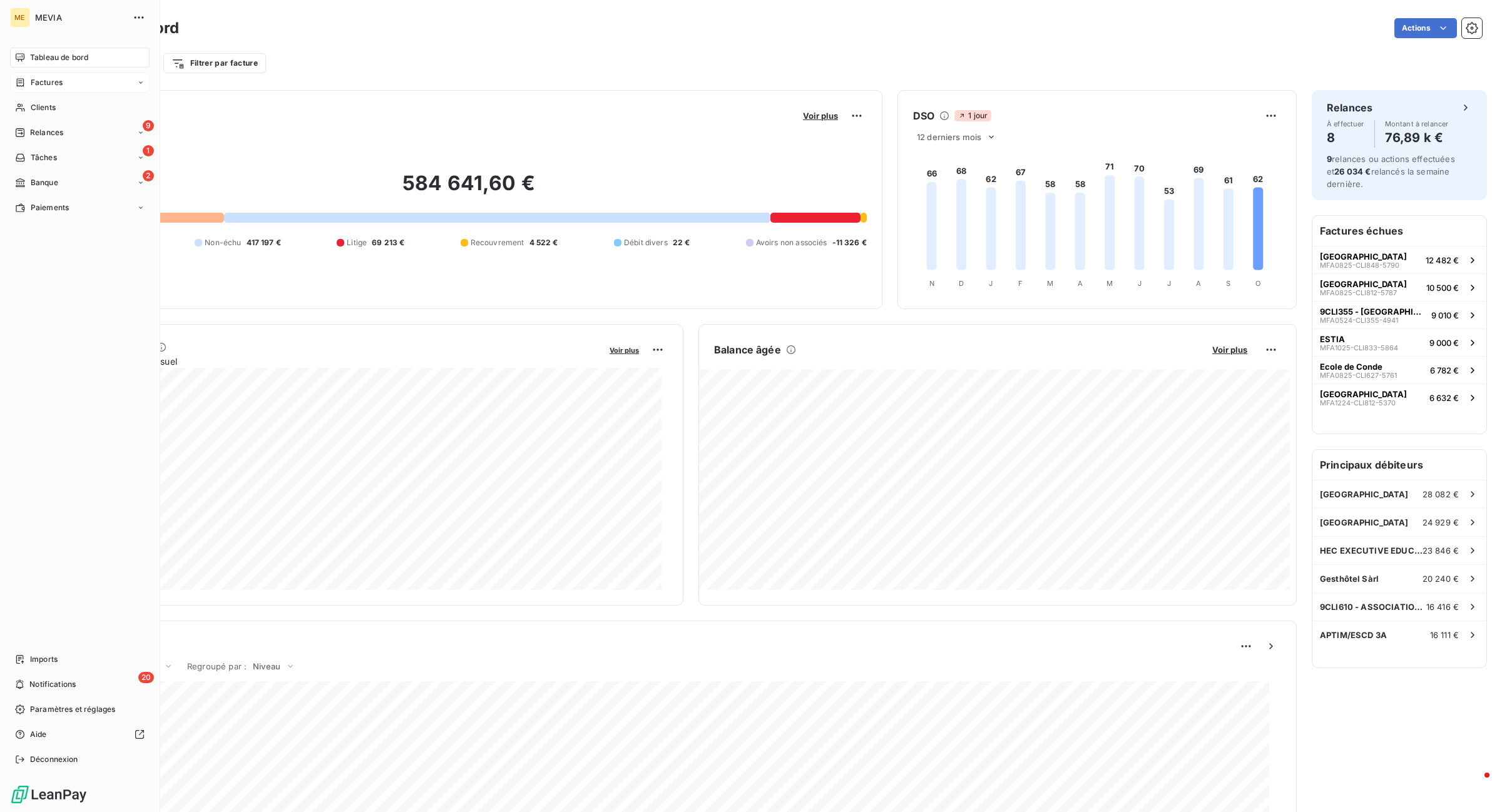
drag, startPoint x: 10, startPoint y: 74, endPoint x: 45, endPoint y: 77, distance: 35.1
click at [11, 74] on div "Factures" at bounding box center [79, 82] width 139 height 20
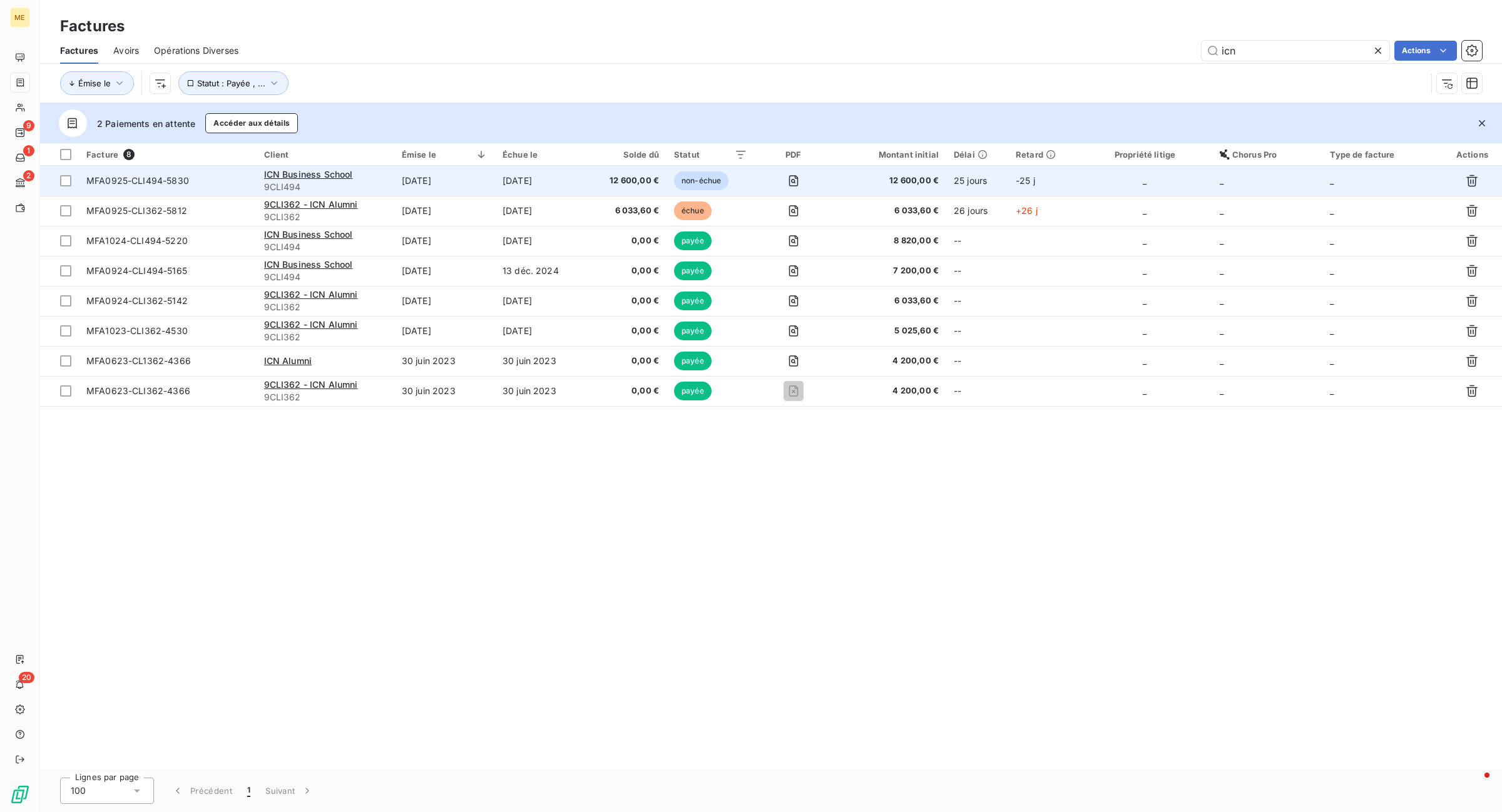
click at [563, 176] on td "31 oct. 2025" at bounding box center [540, 180] width 90 height 30
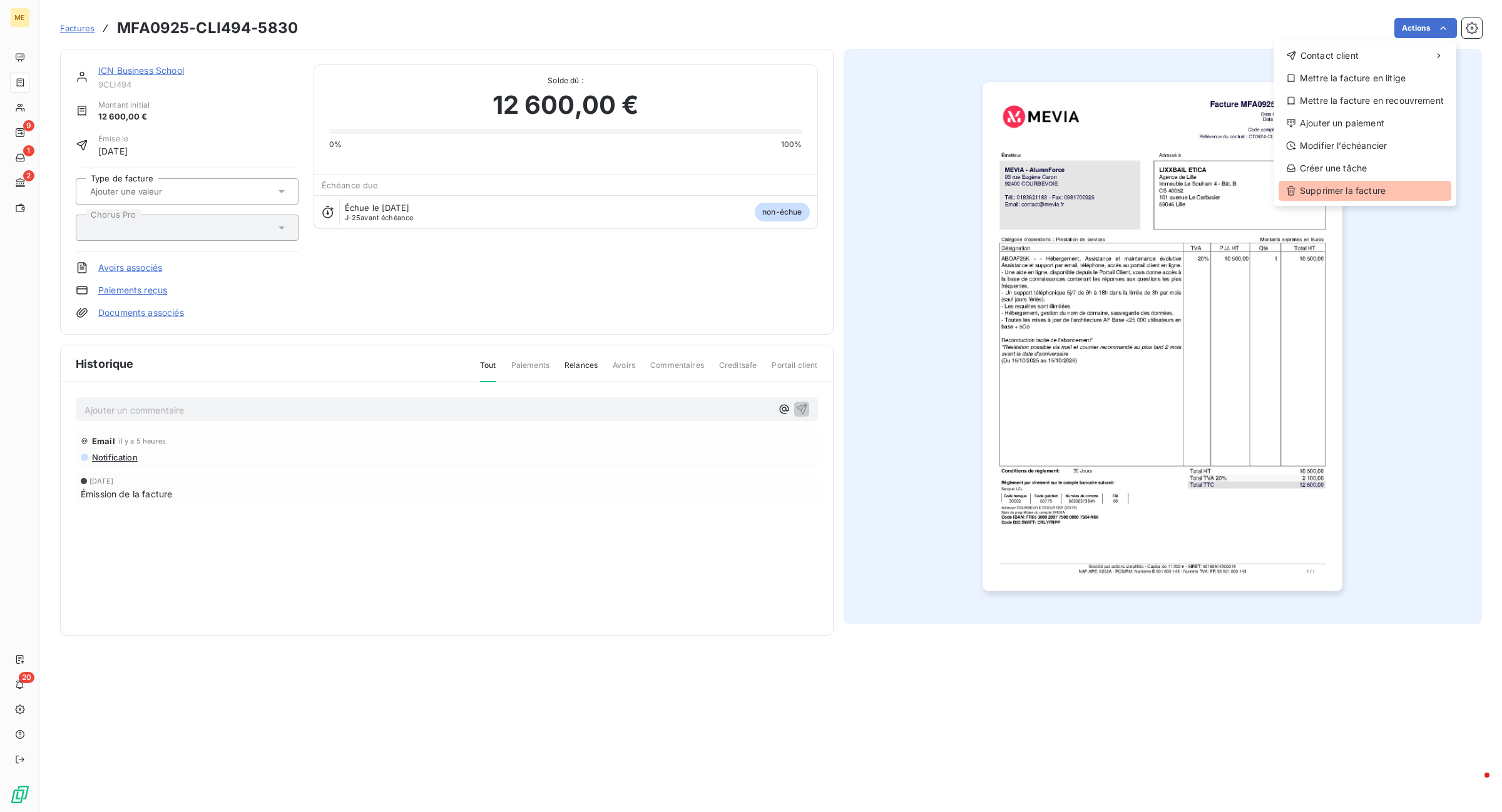
click at [1333, 186] on div "Supprimer la facture" at bounding box center [1365, 191] width 172 height 20
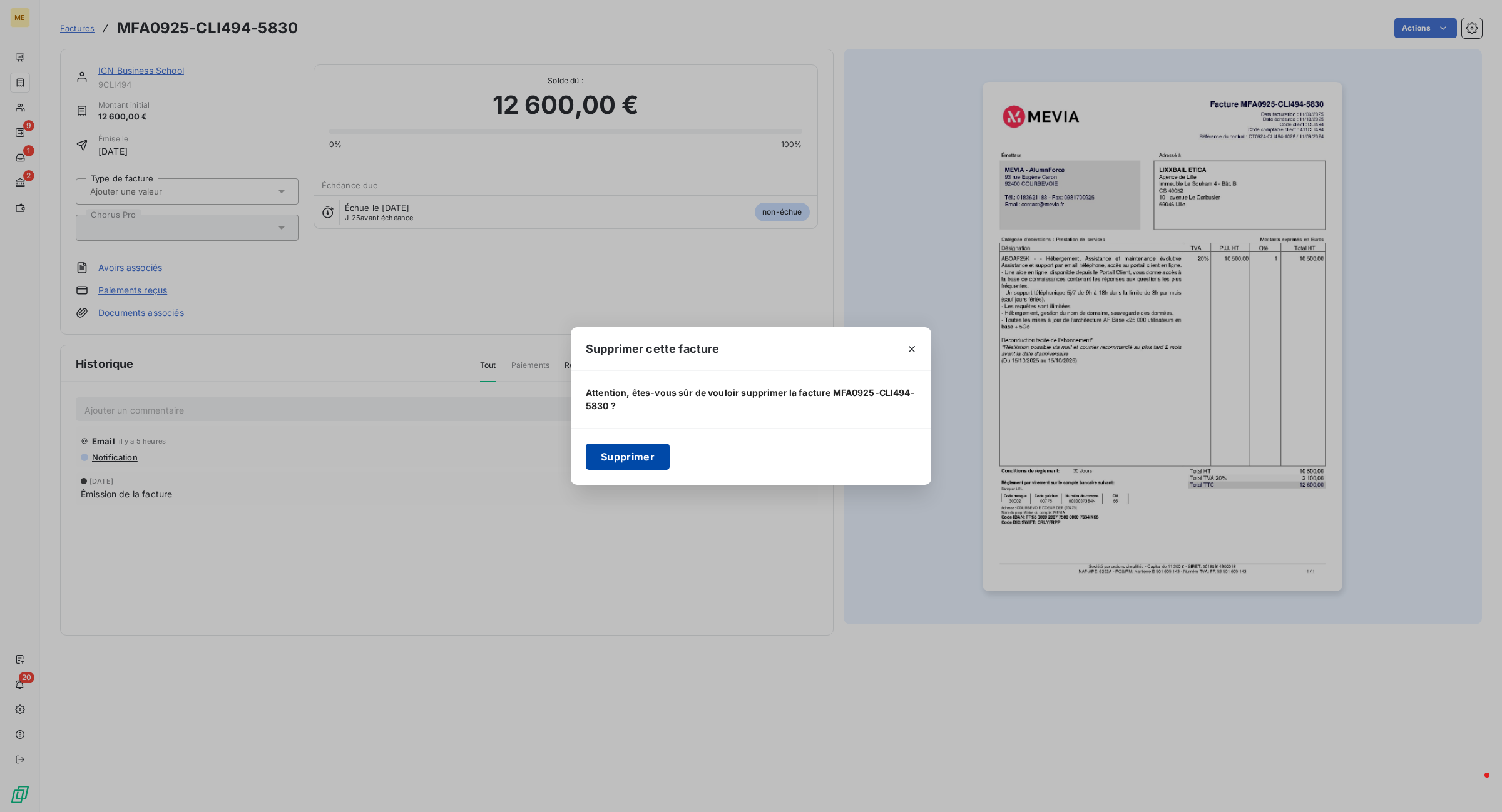
click at [614, 464] on button "Supprimer" at bounding box center [627, 456] width 84 height 26
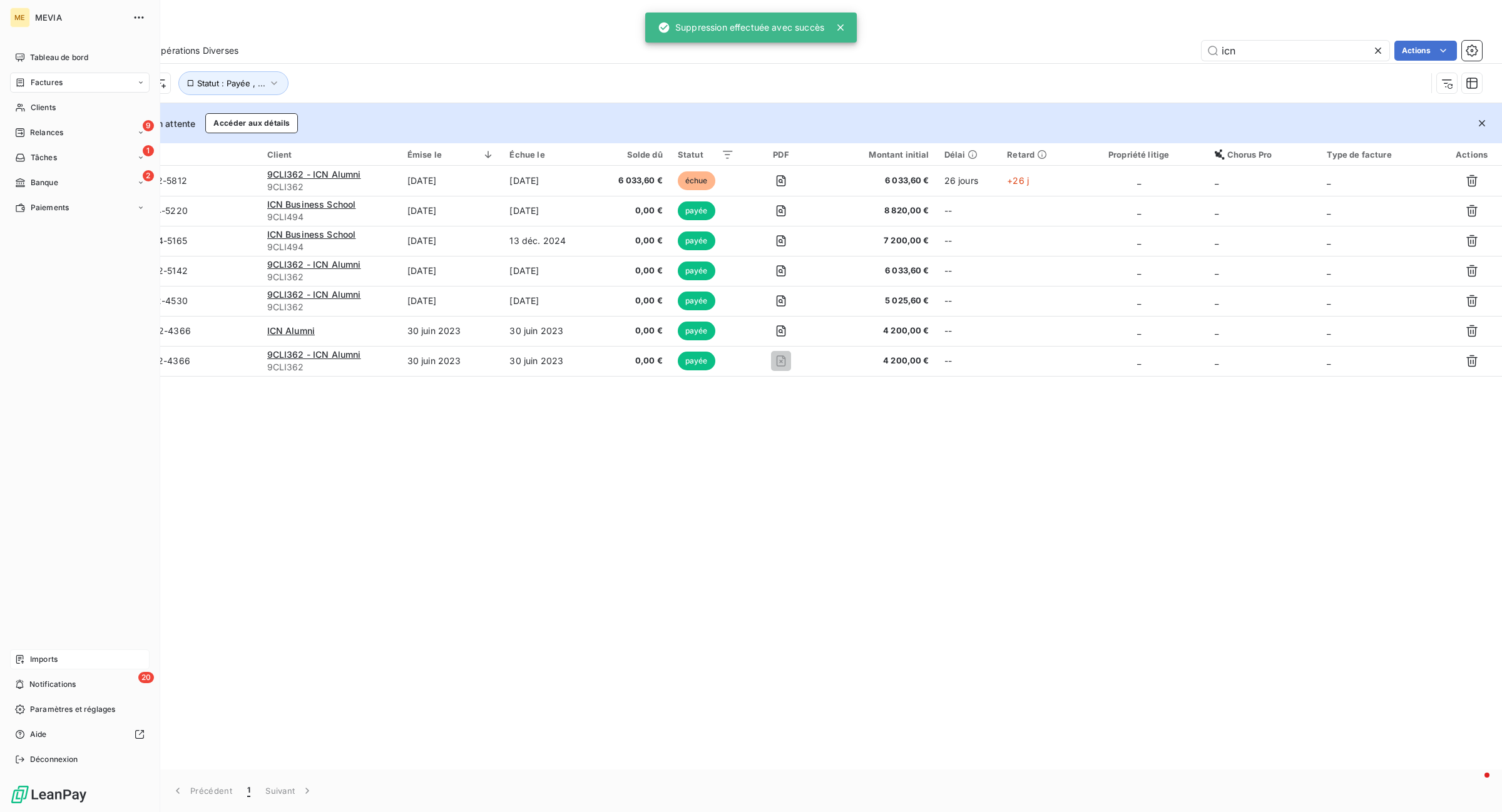
click at [15, 667] on div "Imports" at bounding box center [79, 659] width 139 height 20
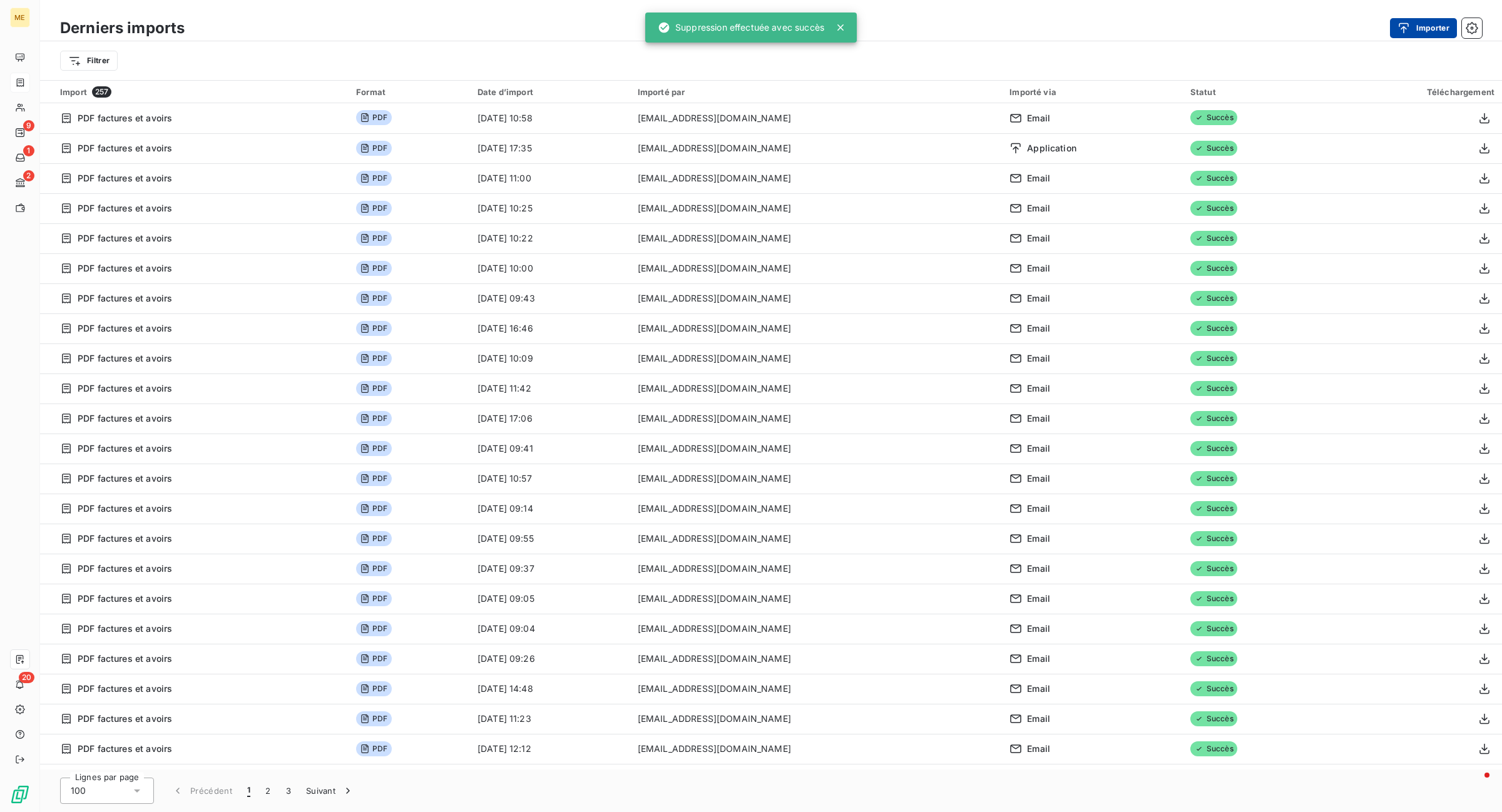
click at [1433, 27] on button "Importer" at bounding box center [1423, 28] width 67 height 20
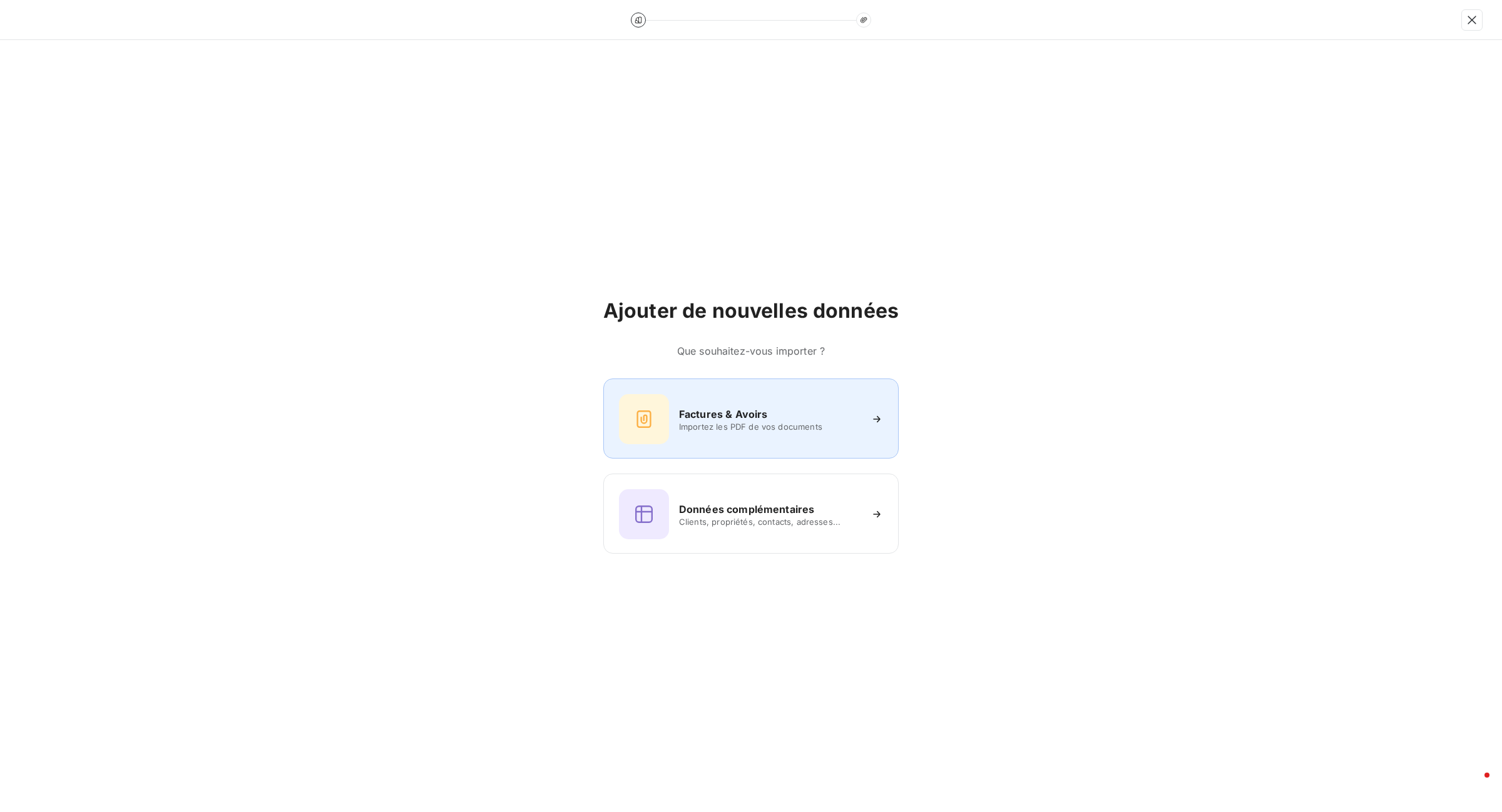
click at [749, 427] on span "Importez les PDF de vos documents" at bounding box center [770, 427] width 182 height 10
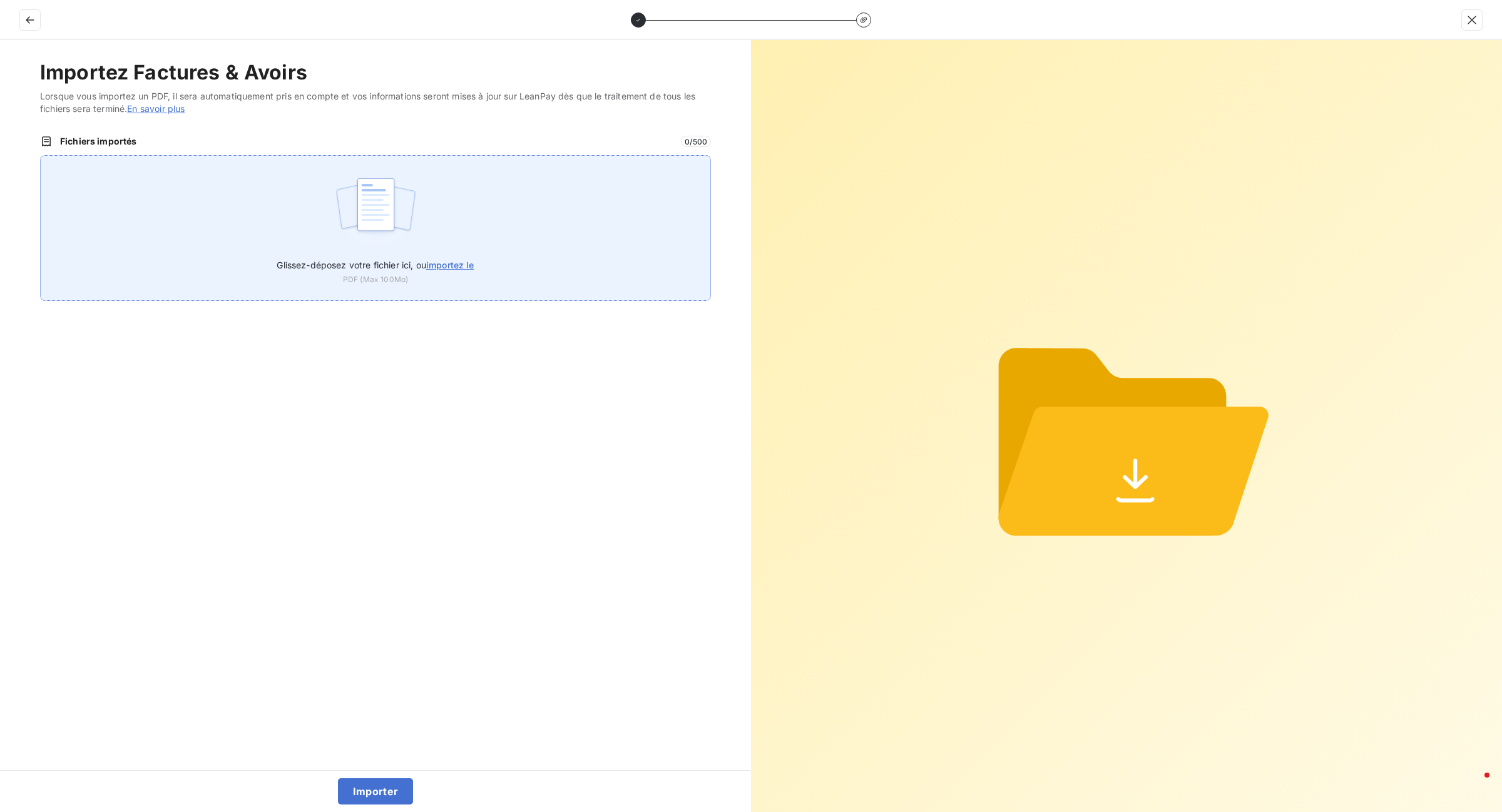
click at [429, 261] on span "importez le" at bounding box center [450, 264] width 48 height 11
click at [41, 156] on input "Glissez-déposez votre fichier ici, ou importez le" at bounding box center [40, 155] width 1 height 1
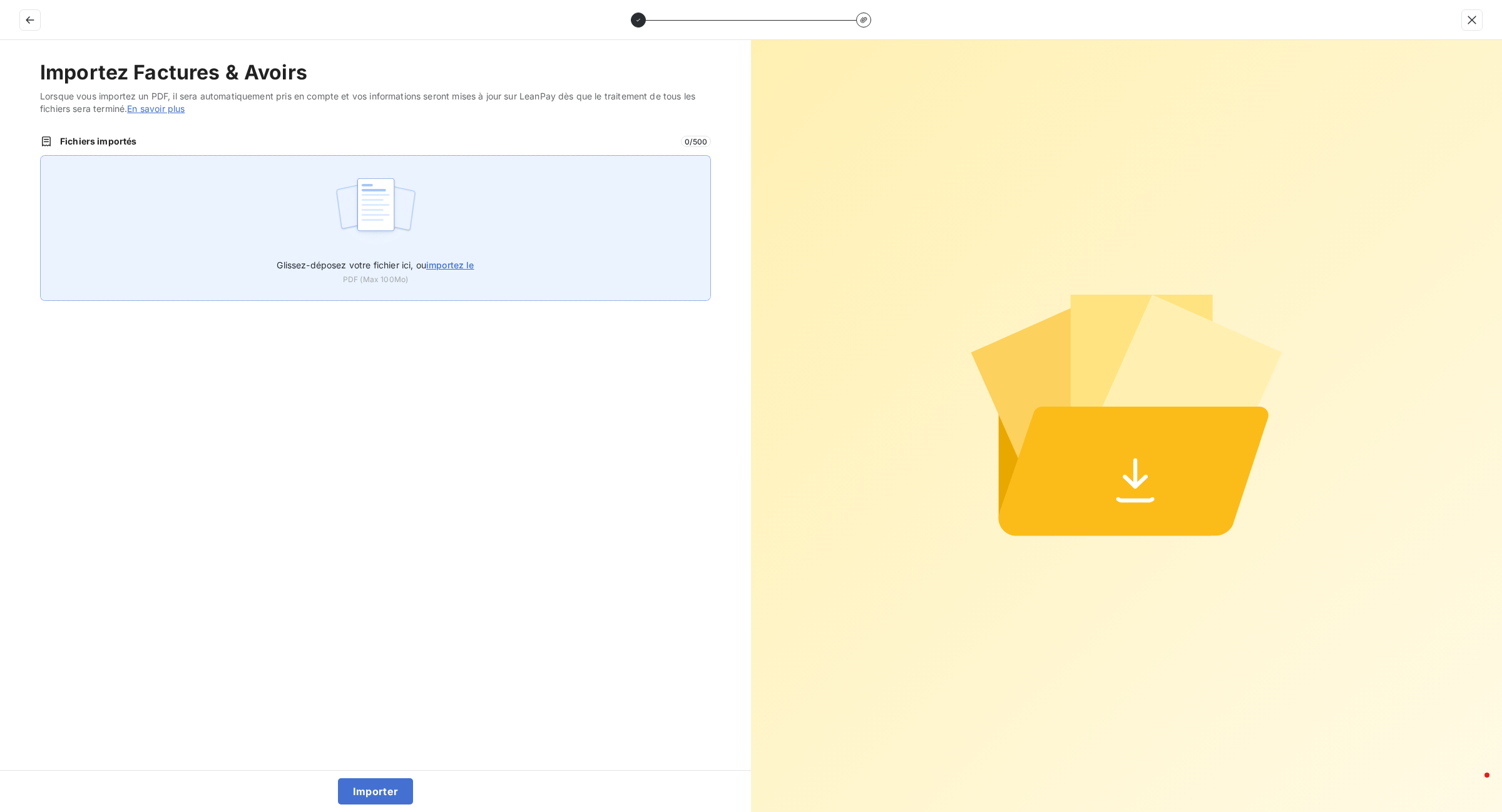
type input "C:\fakepath\MFA0925-CLI494-5830 (2) (1).pdf"
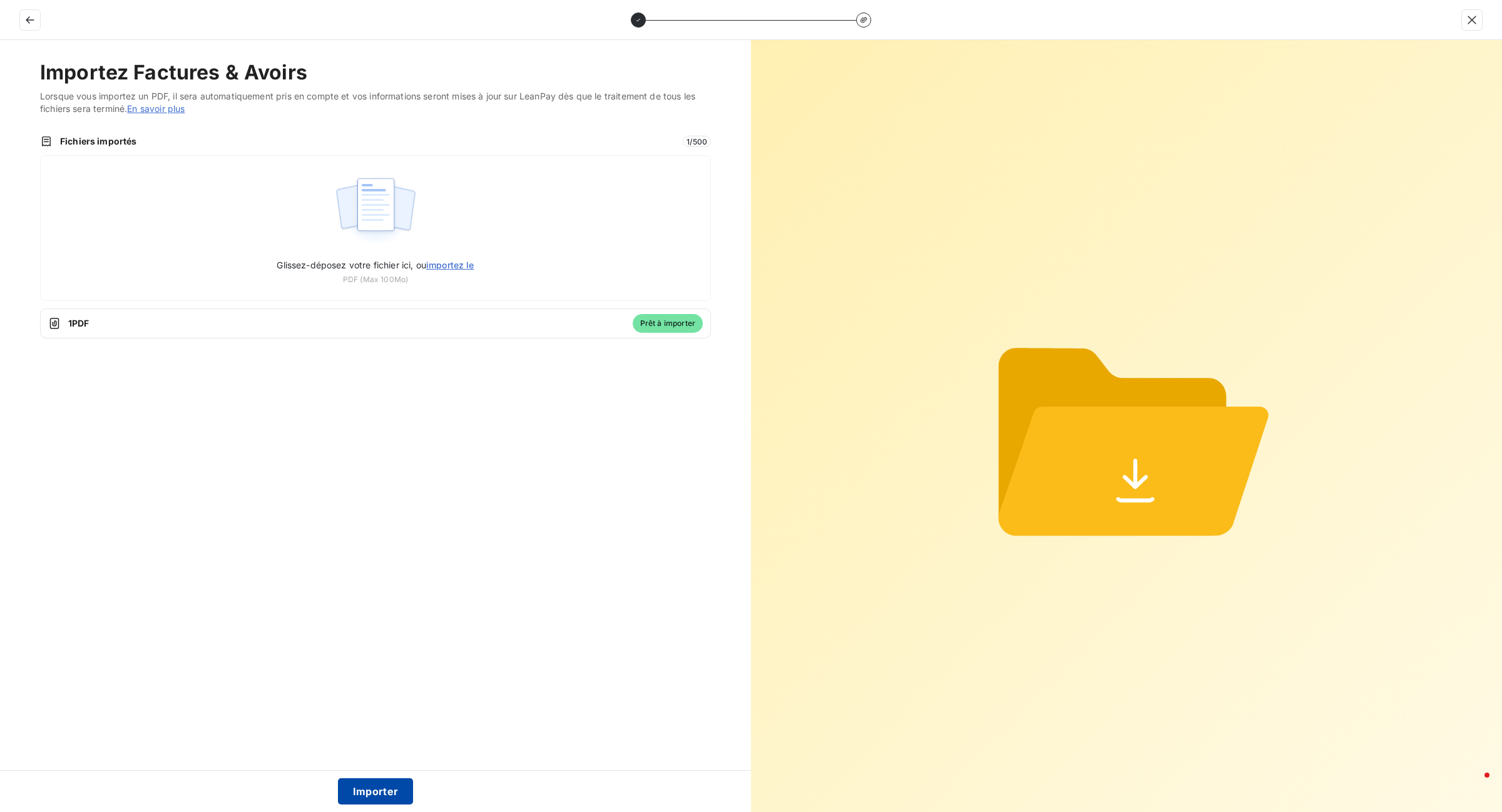
click at [403, 784] on button "Importer" at bounding box center [376, 791] width 75 height 26
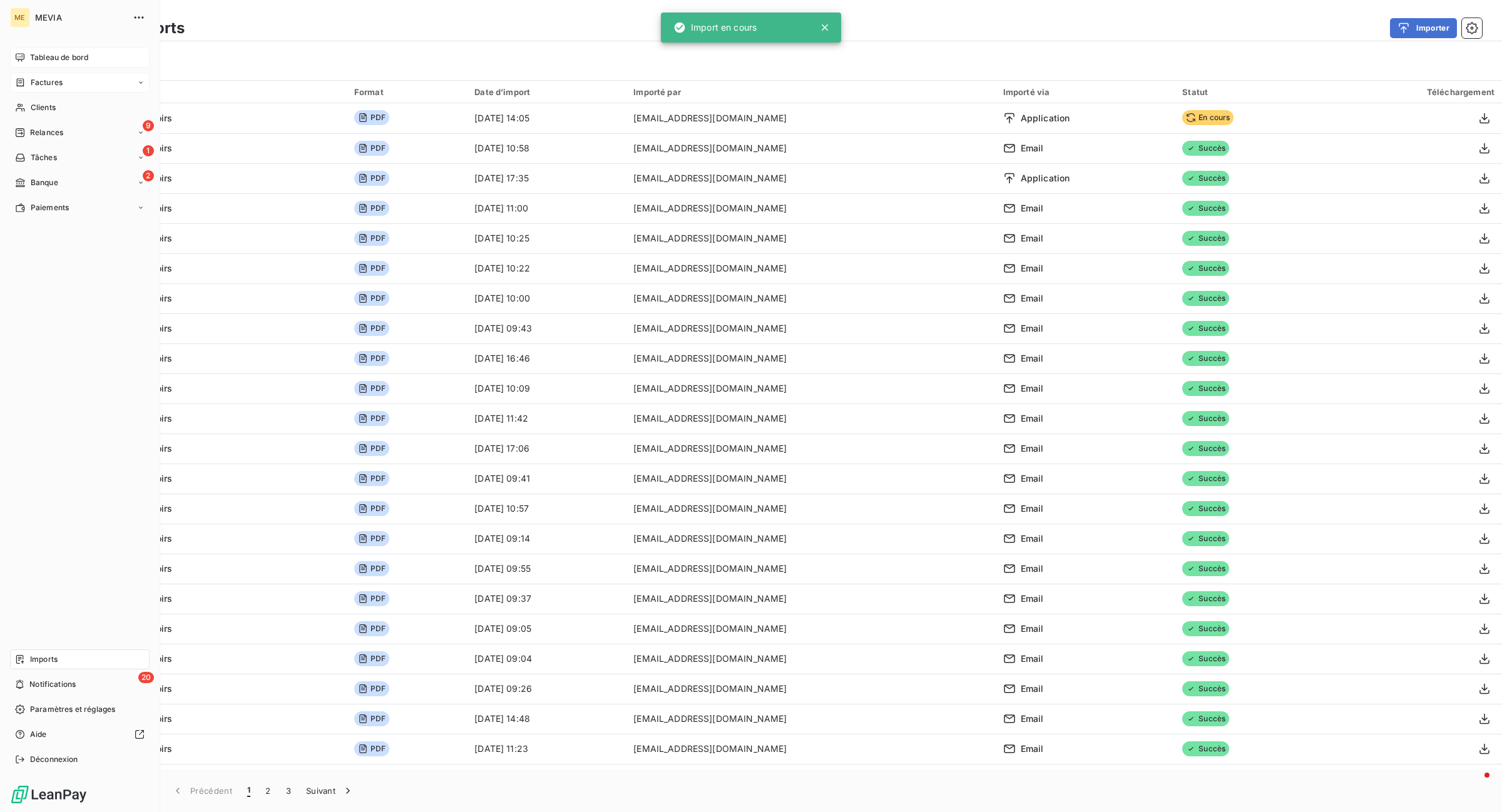
click at [54, 54] on span "Tableau de bord" at bounding box center [59, 58] width 58 height 12
